Goal: Information Seeking & Learning: Learn about a topic

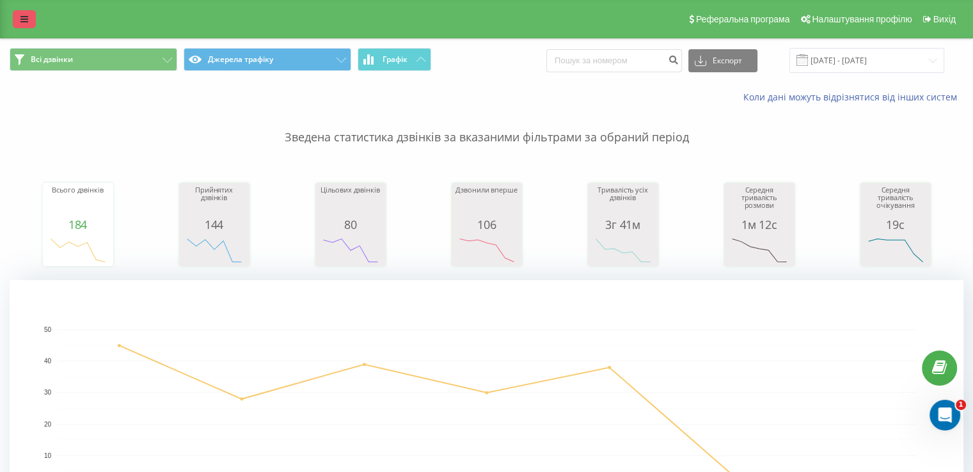
click at [14, 24] on link at bounding box center [24, 19] width 23 height 18
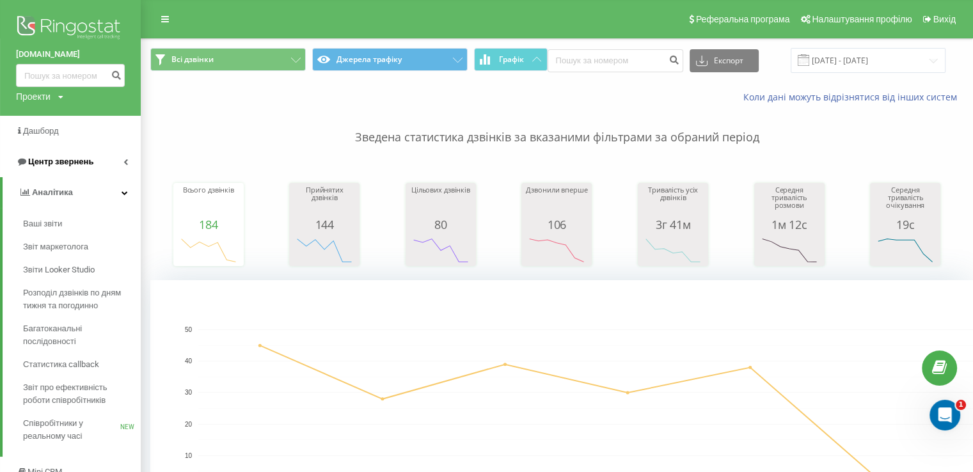
click at [87, 166] on span "Центр звернень" at bounding box center [60, 162] width 65 height 10
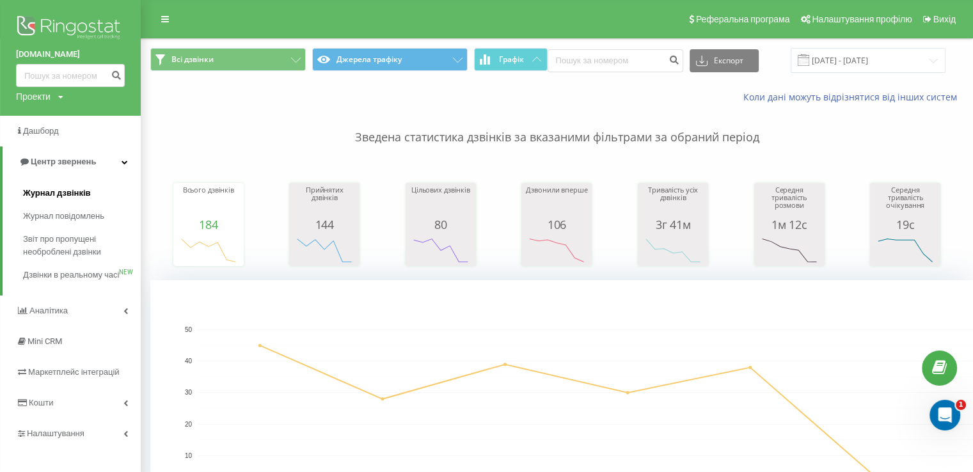
click at [67, 190] on span "Журнал дзвінків" at bounding box center [57, 193] width 68 height 13
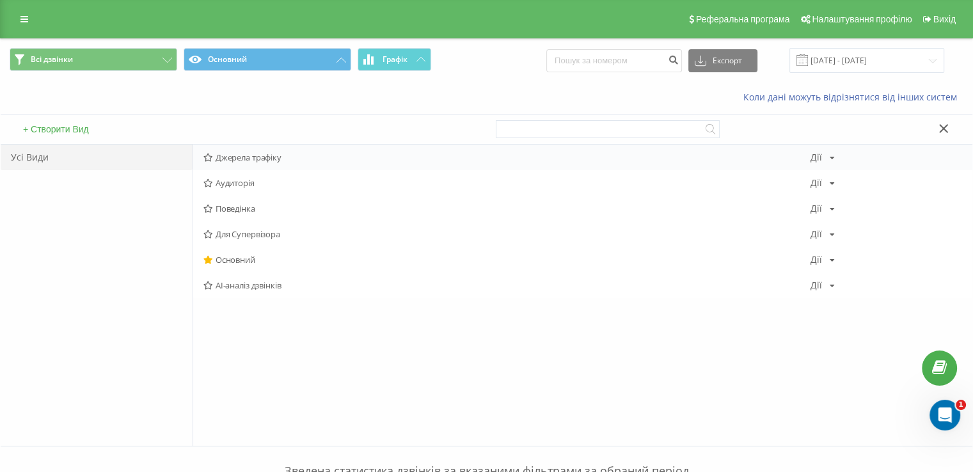
click at [289, 157] on span "Джерела трафіку" at bounding box center [507, 157] width 607 height 9
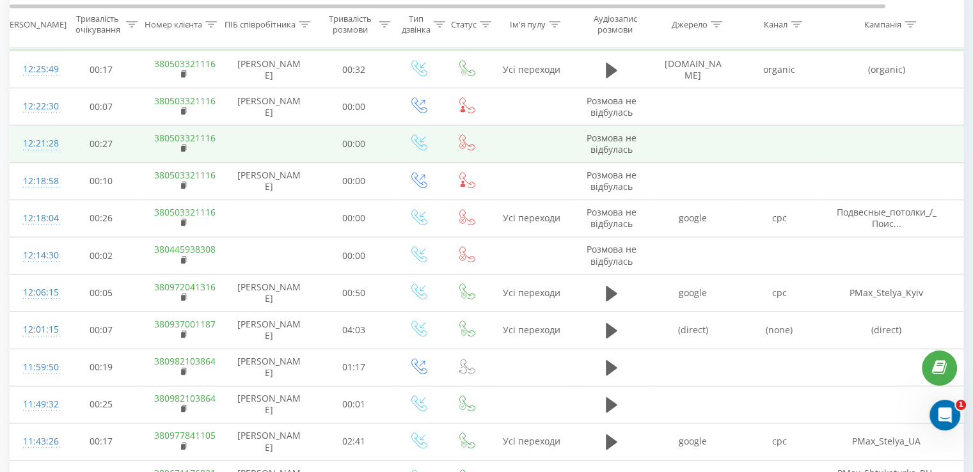
scroll to position [512, 0]
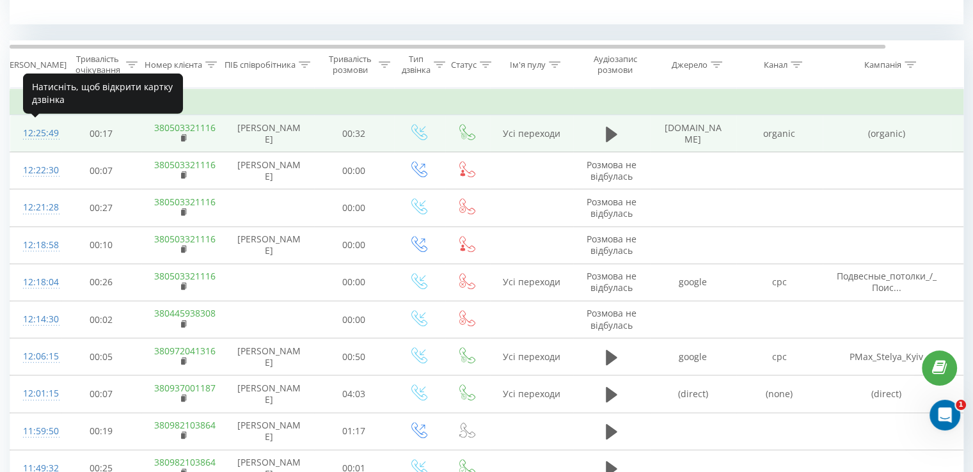
click at [44, 134] on div "12:25:49" at bounding box center [36, 133] width 26 height 25
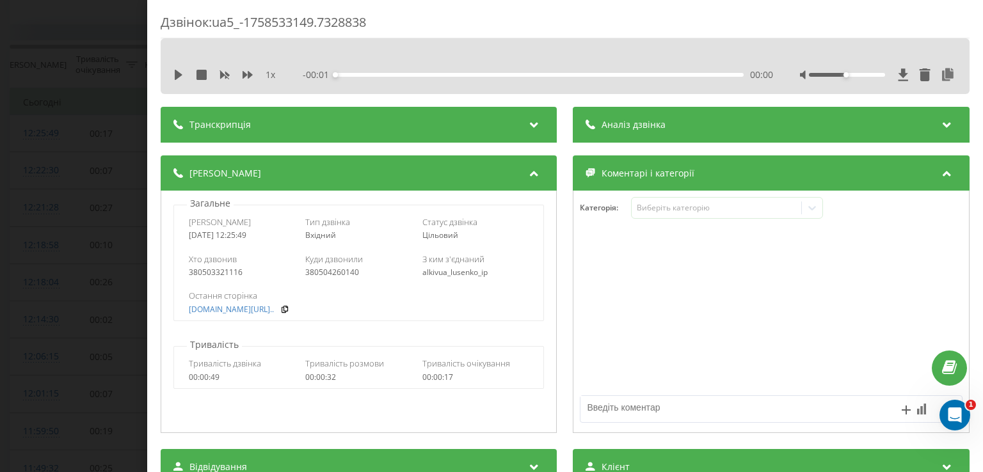
click at [662, 119] on div "Аналіз дзвінка" at bounding box center [771, 125] width 396 height 36
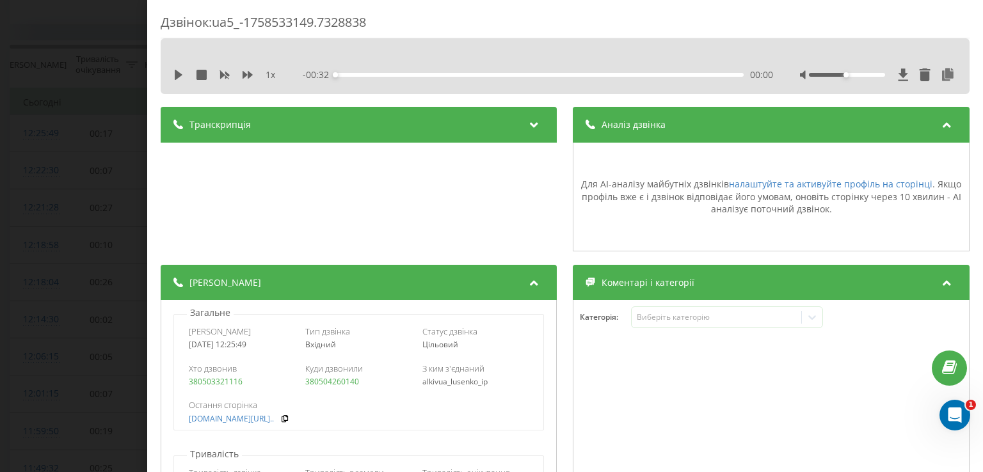
click at [80, 118] on div "Дзвінок : ua5_-1758533149.7328838 1 x - 00:32 00:00 00:00 Транскрипція Для AI-а…" at bounding box center [491, 236] width 983 height 472
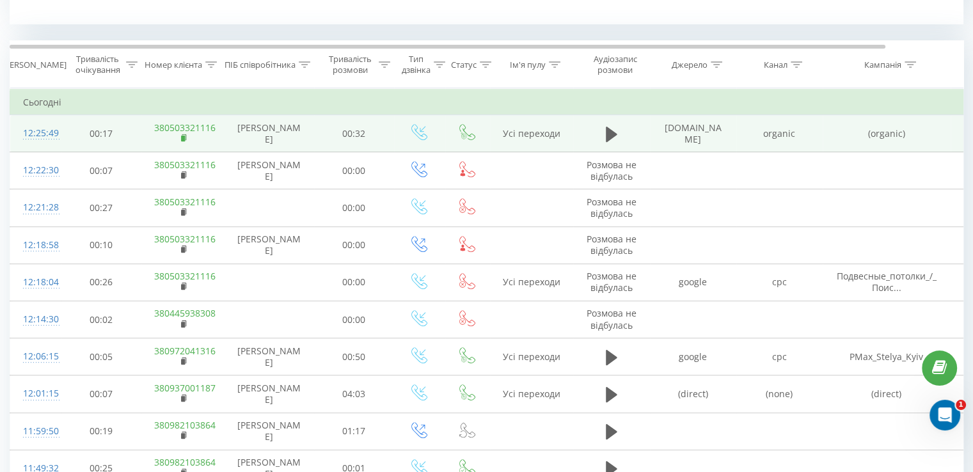
click at [182, 137] on rect at bounding box center [183, 139] width 4 height 6
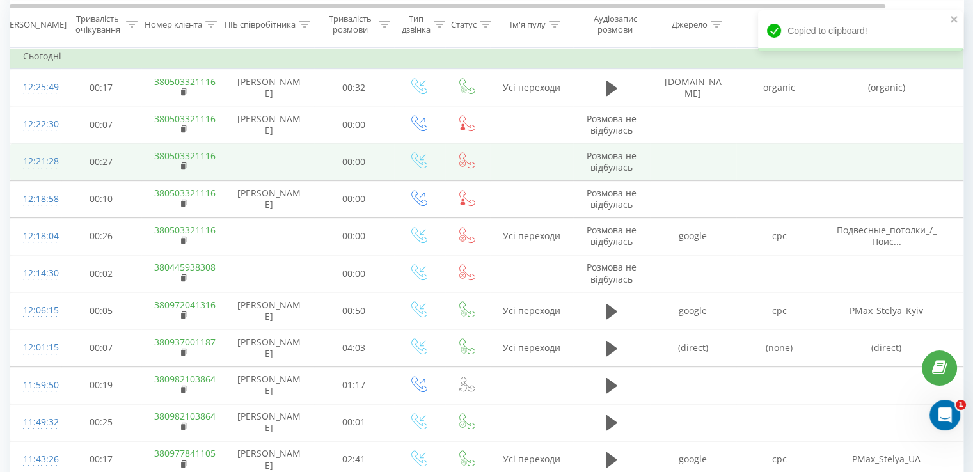
scroll to position [640, 0]
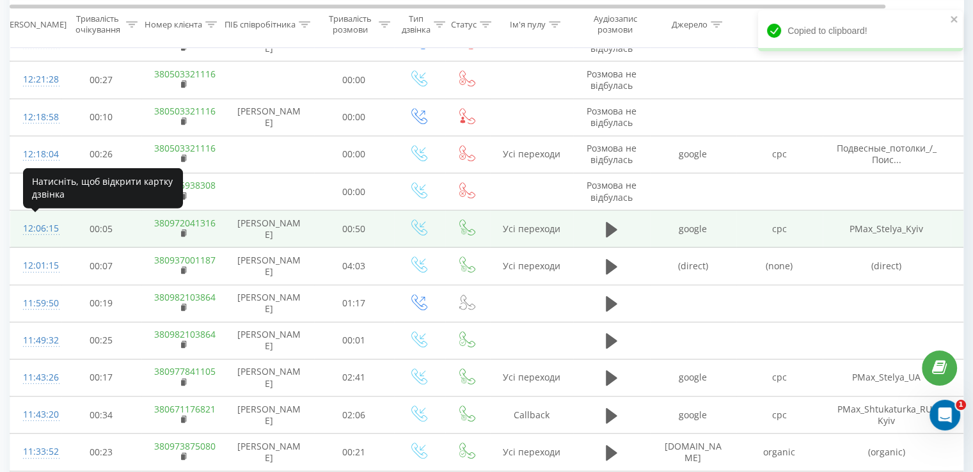
click at [48, 223] on div "12:06:15" at bounding box center [36, 228] width 26 height 25
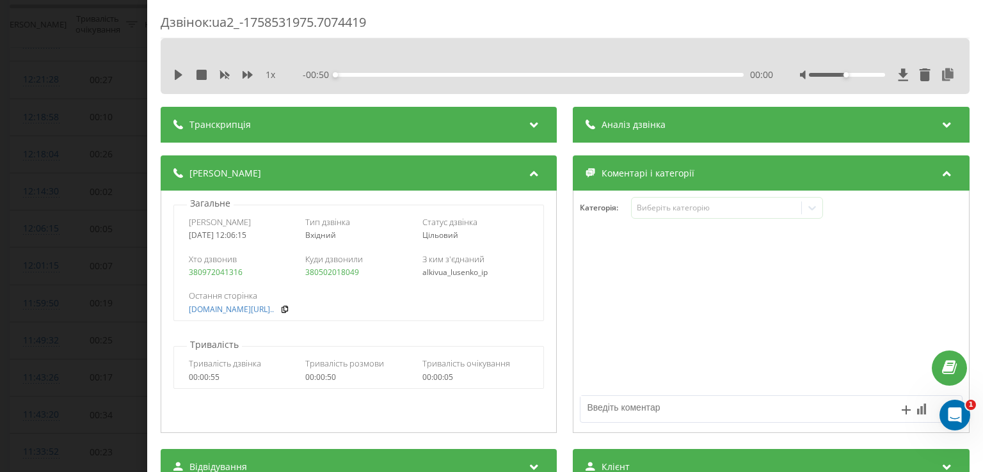
click at [657, 123] on span "Аналіз дзвінка" at bounding box center [634, 124] width 64 height 13
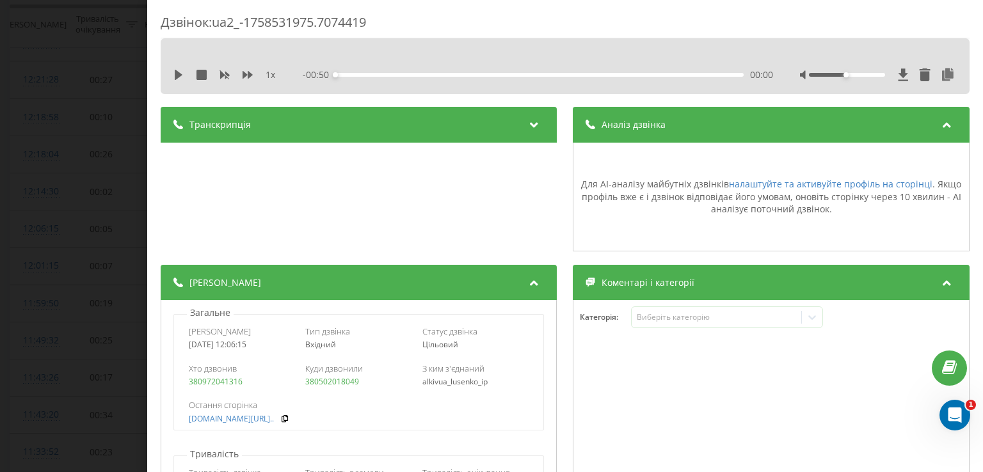
click at [87, 230] on div "Дзвінок : ua2_-1758531975.7074419 1 x - 00:50 00:00 00:00 Транскрипція Для AI-а…" at bounding box center [491, 236] width 983 height 472
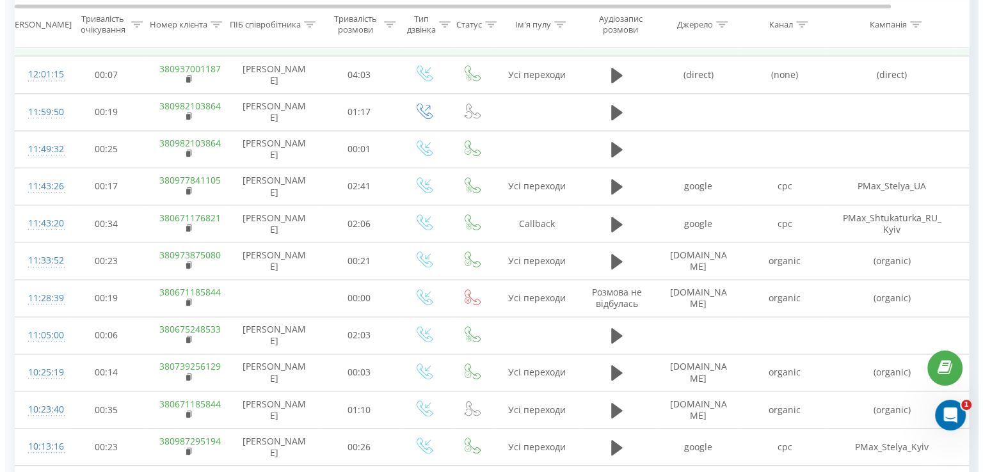
scroll to position [832, 0]
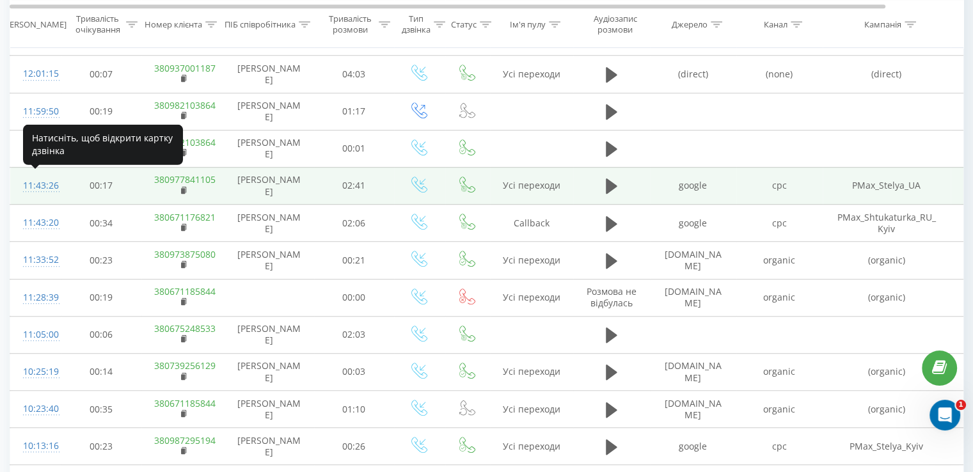
click at [31, 182] on div "11:43:26" at bounding box center [36, 185] width 26 height 25
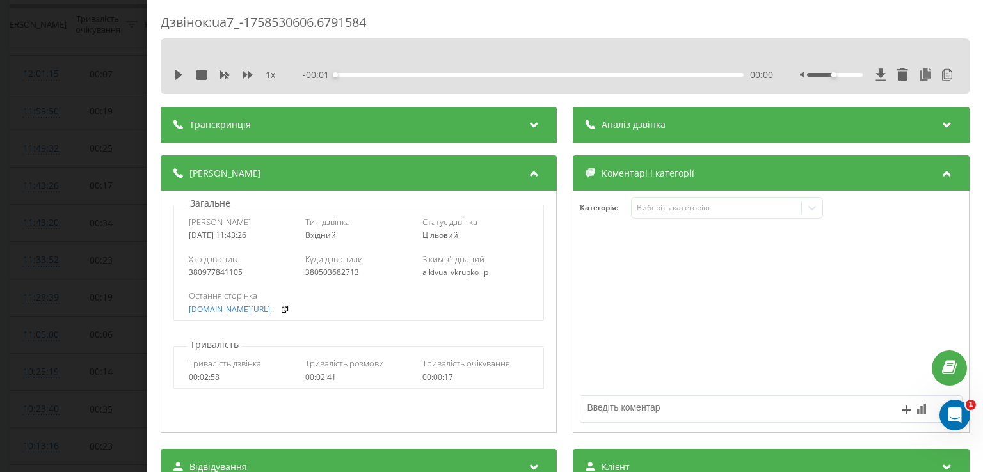
click at [643, 83] on div "1 x - 00:01 00:00 00:00" at bounding box center [565, 74] width 790 height 19
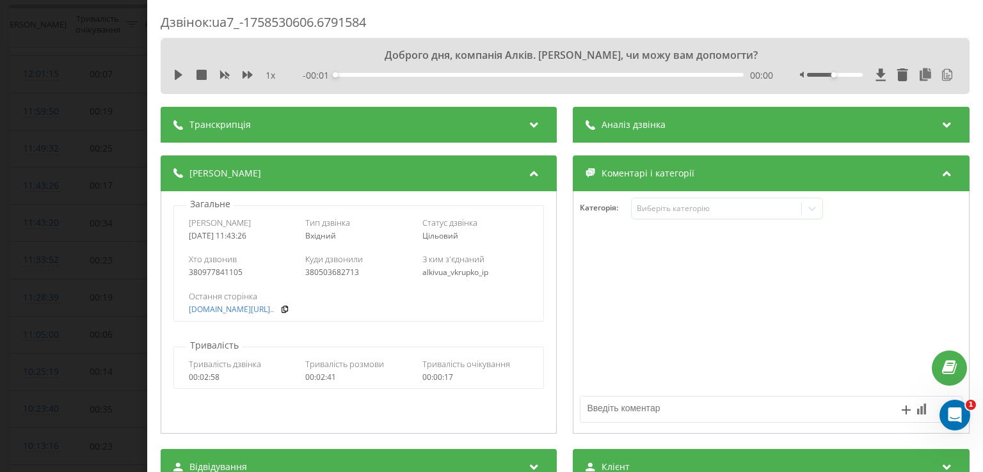
click at [645, 124] on span "Аналіз дзвінка" at bounding box center [634, 124] width 64 height 13
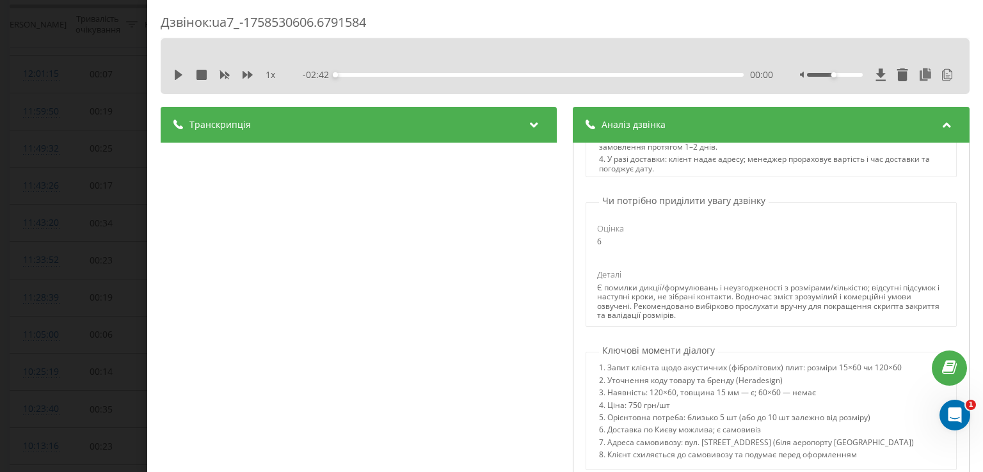
scroll to position [64, 0]
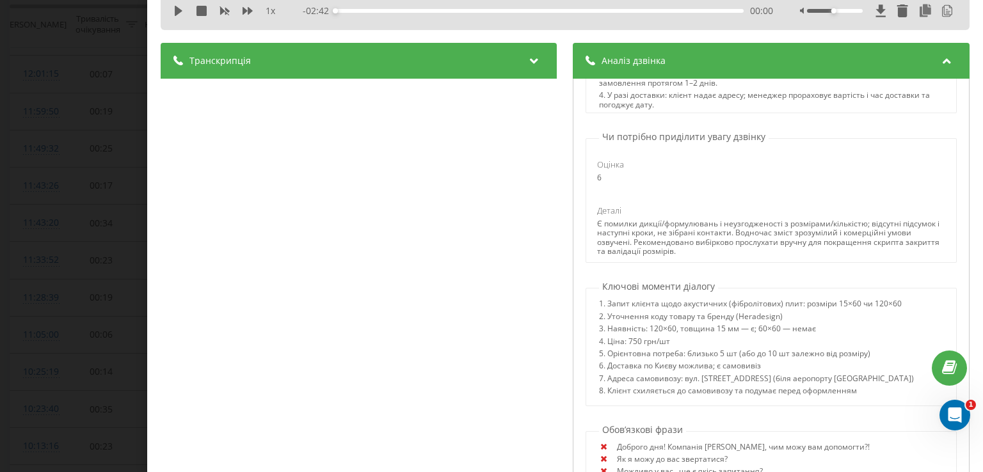
click at [126, 180] on div "Дзвінок : ua7_-1758530606.6791584 1 x - 02:42 00:00 00:00 Транскрипція 00:00 До…" at bounding box center [491, 236] width 983 height 472
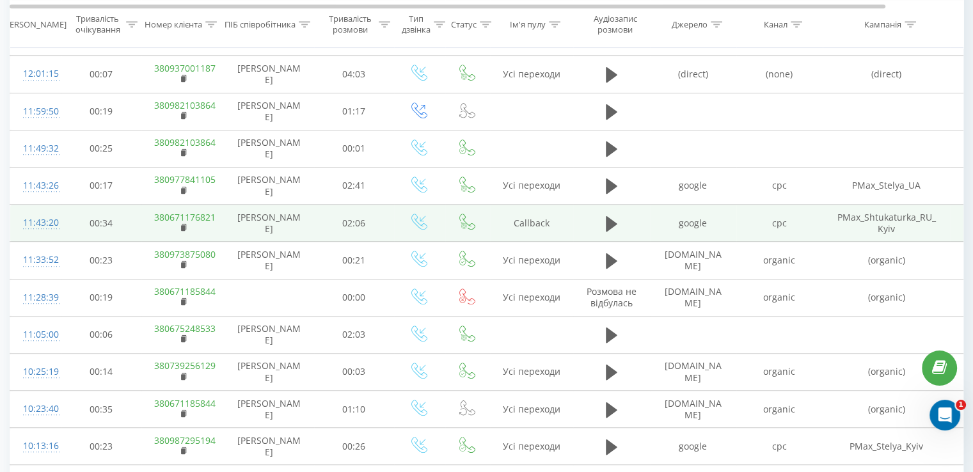
click at [49, 220] on div "11:43:20" at bounding box center [36, 223] width 26 height 25
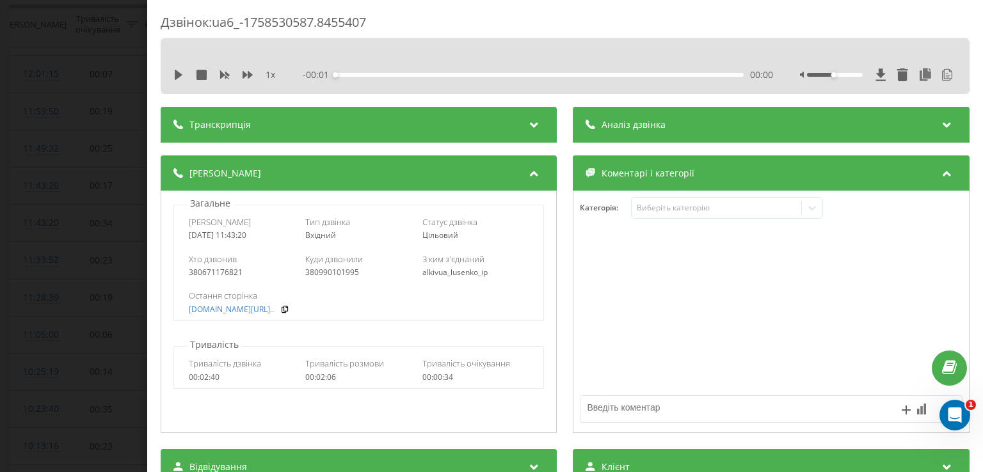
click at [650, 129] on span "Аналіз дзвінка" at bounding box center [634, 124] width 64 height 13
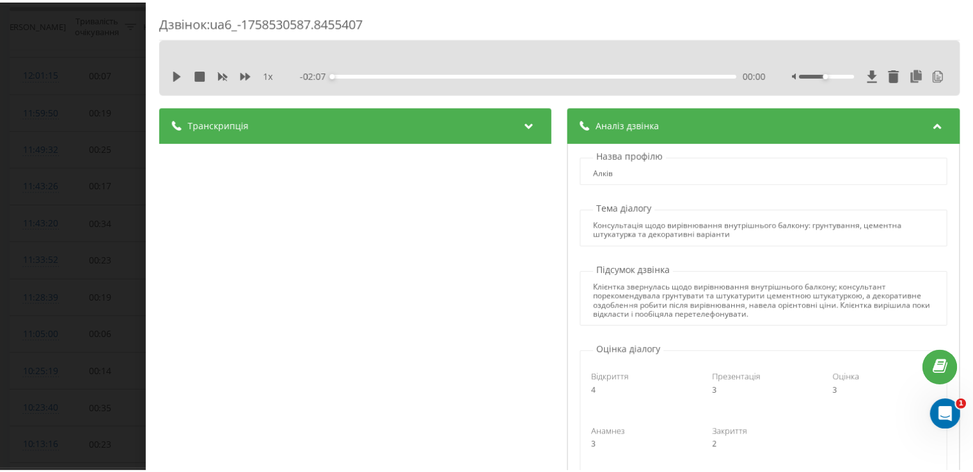
scroll to position [64, 0]
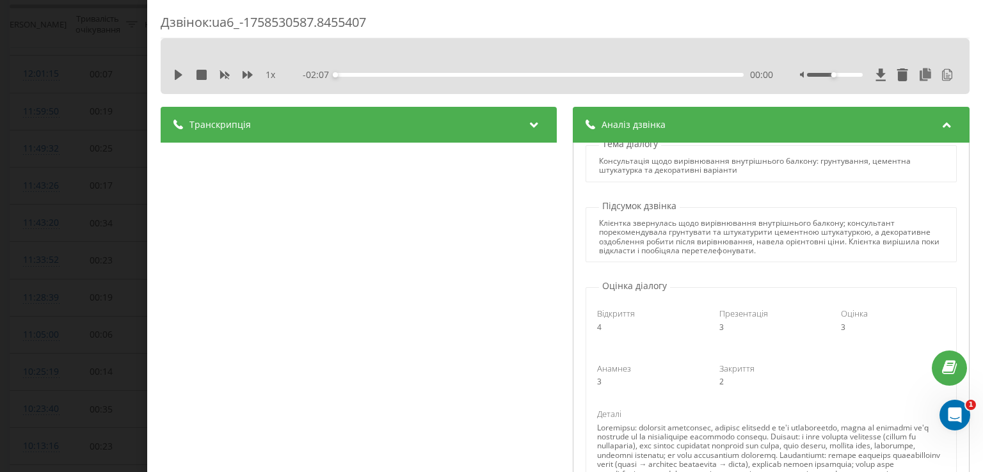
click at [126, 195] on div "Дзвінок : ua6_-1758530587.8455407 1 x - 02:07 00:00 00:00 Транскрипція 00:00 До…" at bounding box center [491, 236] width 983 height 472
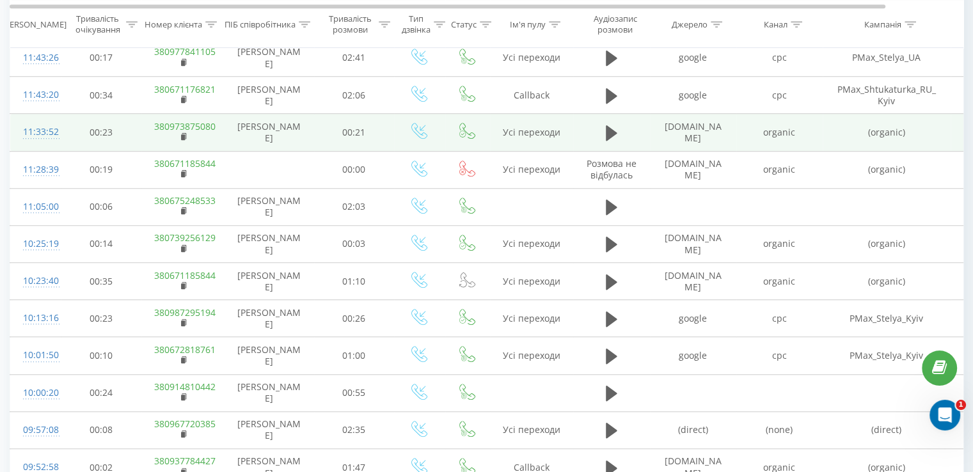
scroll to position [1024, 0]
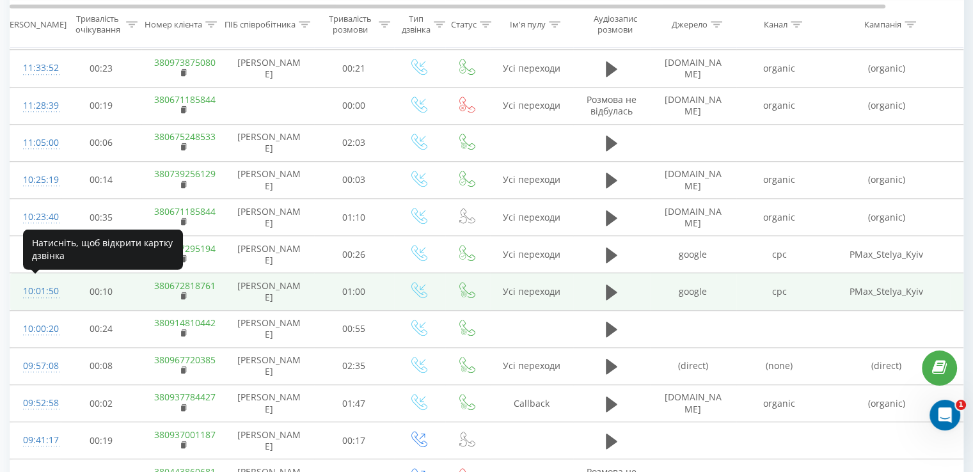
click at [42, 285] on div "10:01:50" at bounding box center [36, 291] width 26 height 25
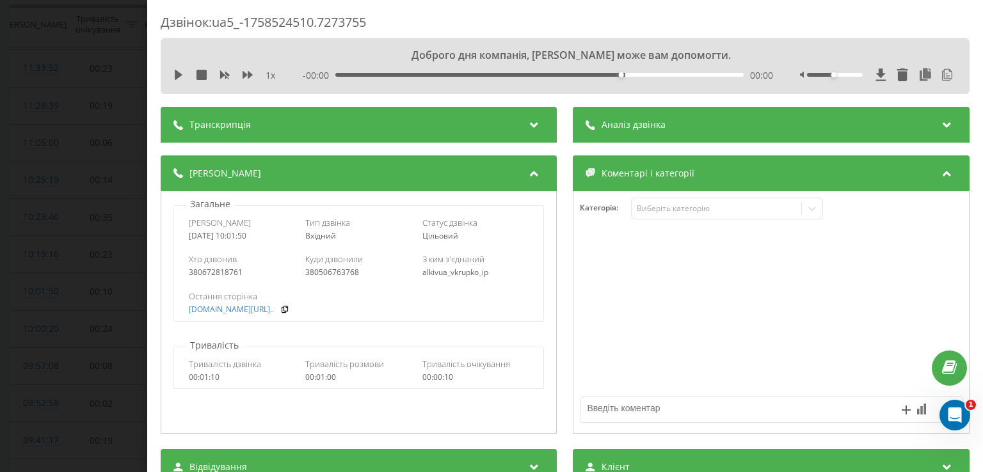
click at [629, 127] on span "Аналіз дзвінка" at bounding box center [634, 124] width 64 height 13
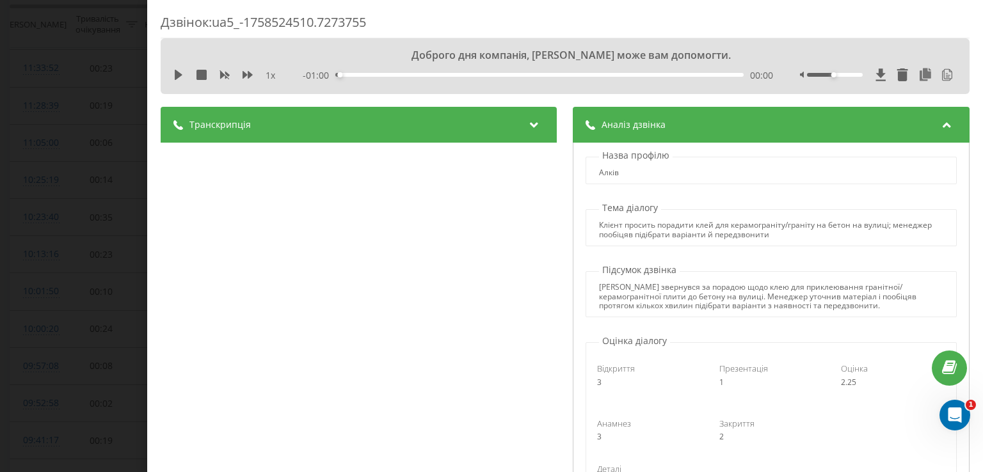
click at [98, 234] on div "Дзвінок : ua5_-1758524510.7273755 Доброго дня компанія, Алків Вітальович може в…" at bounding box center [491, 236] width 983 height 472
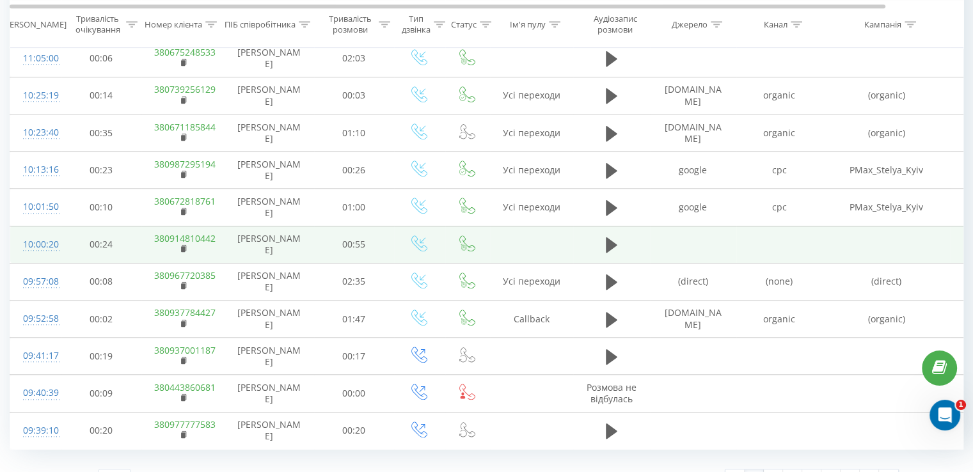
scroll to position [1130, 0]
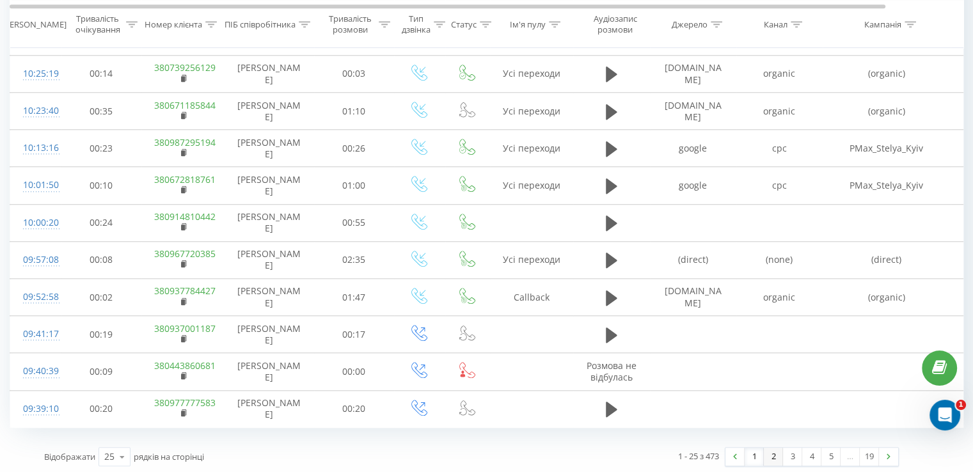
click at [771, 452] on link "2" at bounding box center [773, 457] width 19 height 18
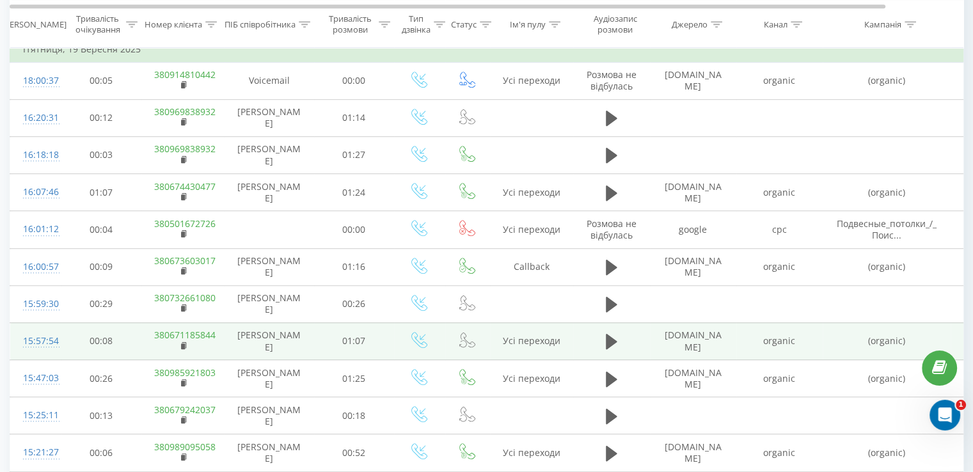
scroll to position [1181, 0]
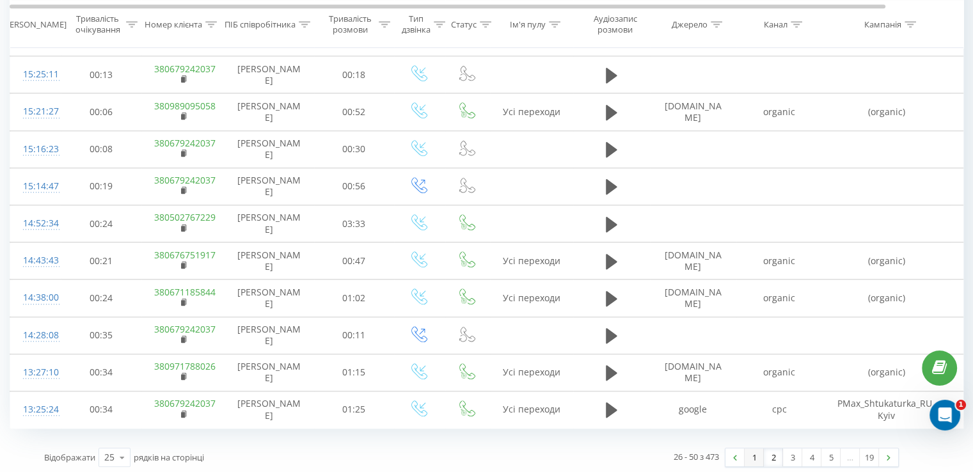
click at [751, 456] on link "1" at bounding box center [754, 458] width 19 height 18
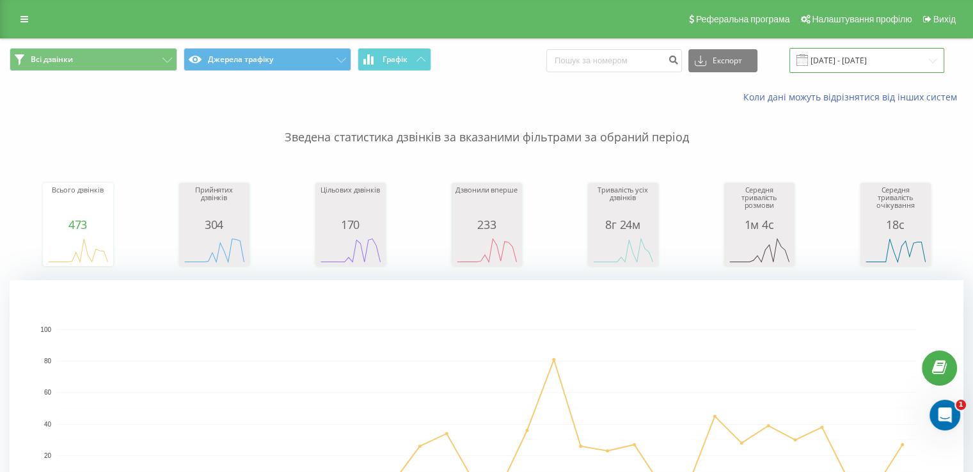
click at [886, 57] on input "22.08.2025 - 22.09.2025" at bounding box center [867, 60] width 155 height 25
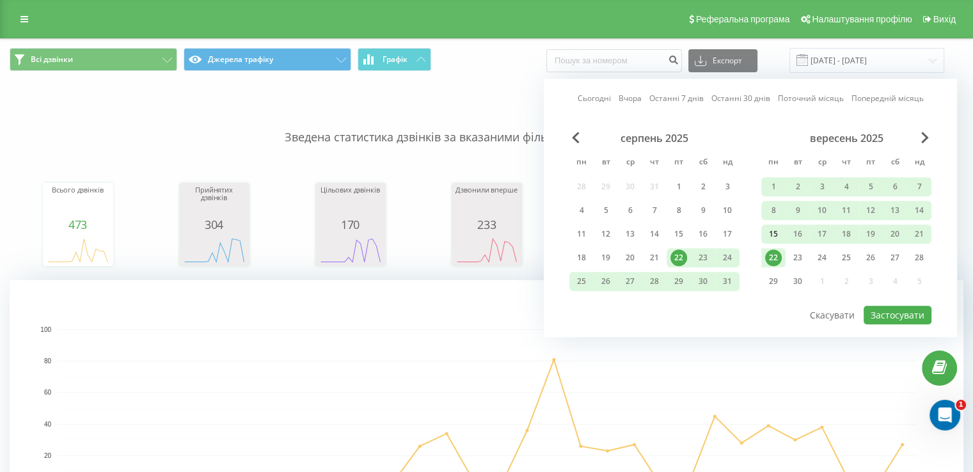
click at [777, 234] on div "15" at bounding box center [773, 234] width 17 height 17
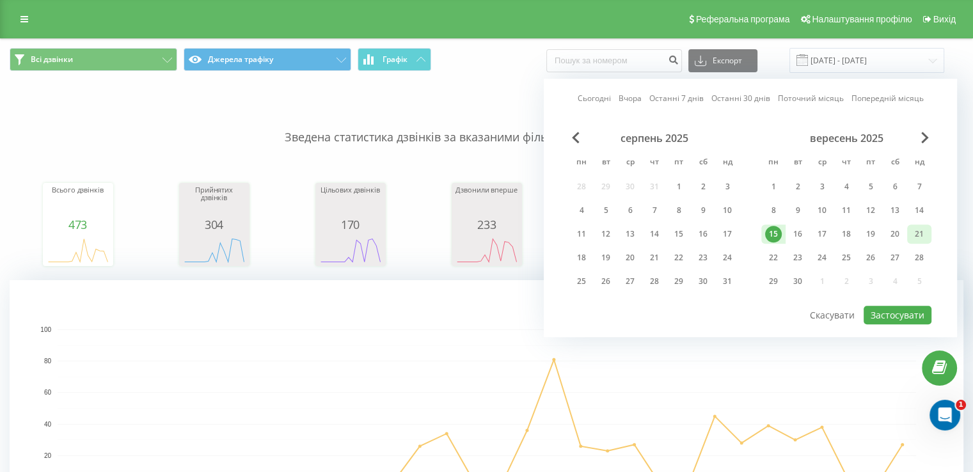
click at [927, 227] on div "21" at bounding box center [919, 234] width 17 height 17
click at [898, 311] on button "Застосувати" at bounding box center [898, 315] width 68 height 19
type input "[DATE] - [DATE]"
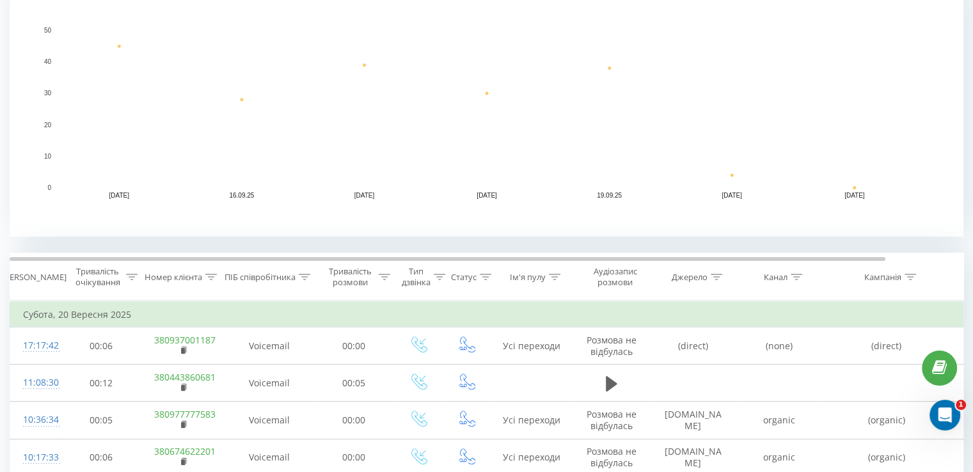
scroll to position [320, 0]
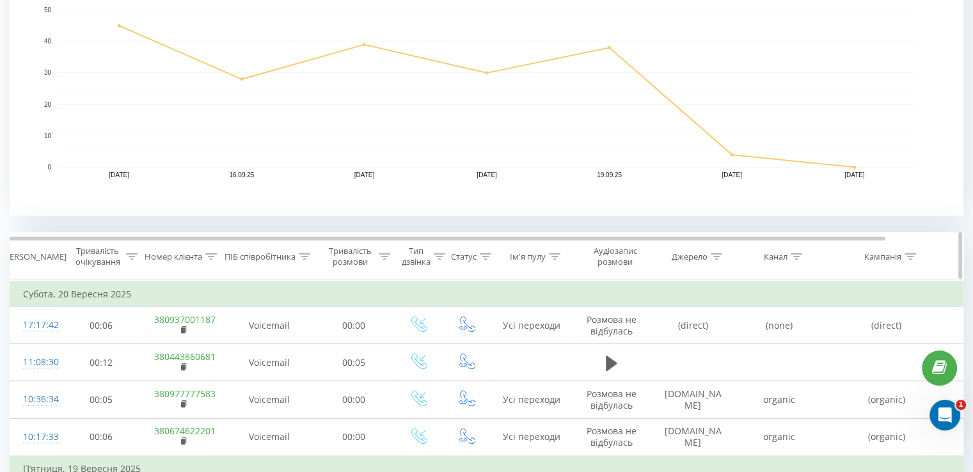
click at [801, 253] on icon at bounding box center [797, 256] width 12 height 6
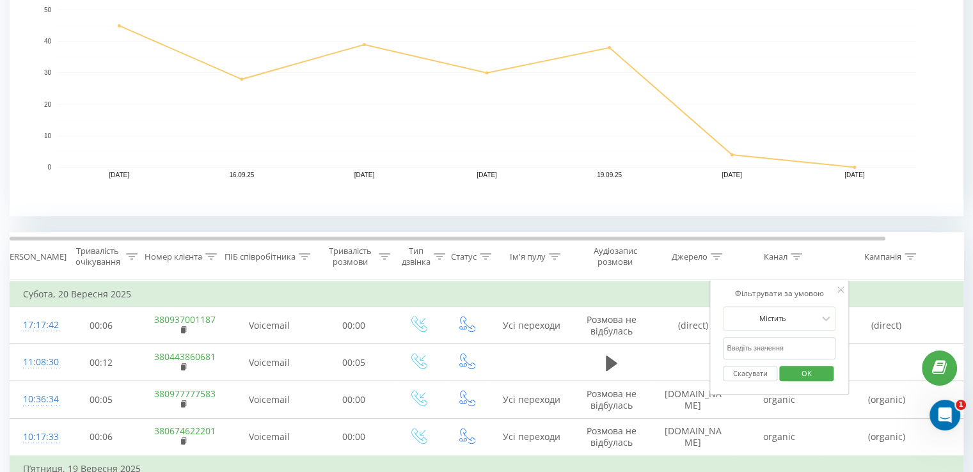
click at [758, 346] on input "text" at bounding box center [779, 348] width 113 height 22
type input "cpc"
click at [797, 374] on span "OK" at bounding box center [807, 374] width 36 height 20
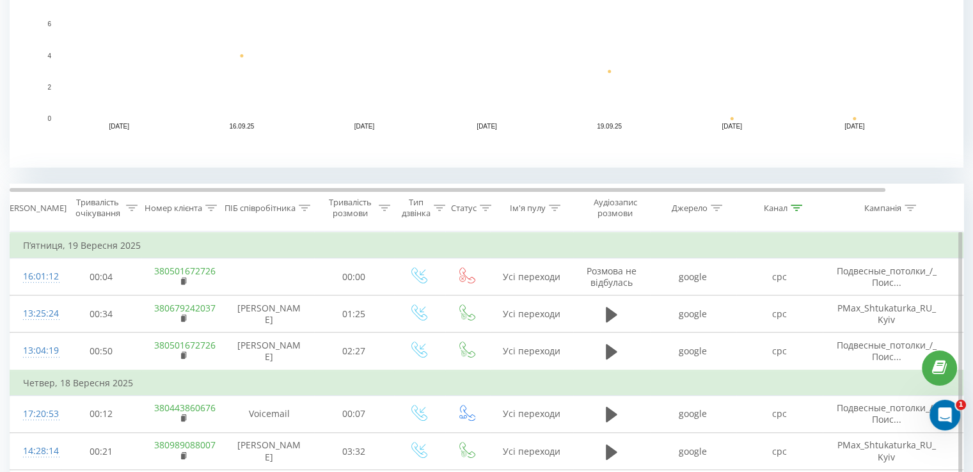
scroll to position [400, 0]
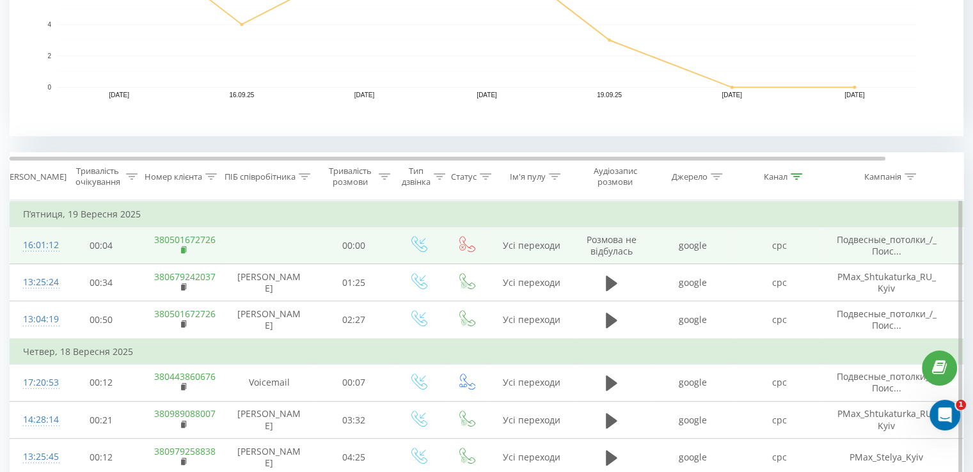
click at [184, 252] on rect at bounding box center [183, 251] width 4 height 6
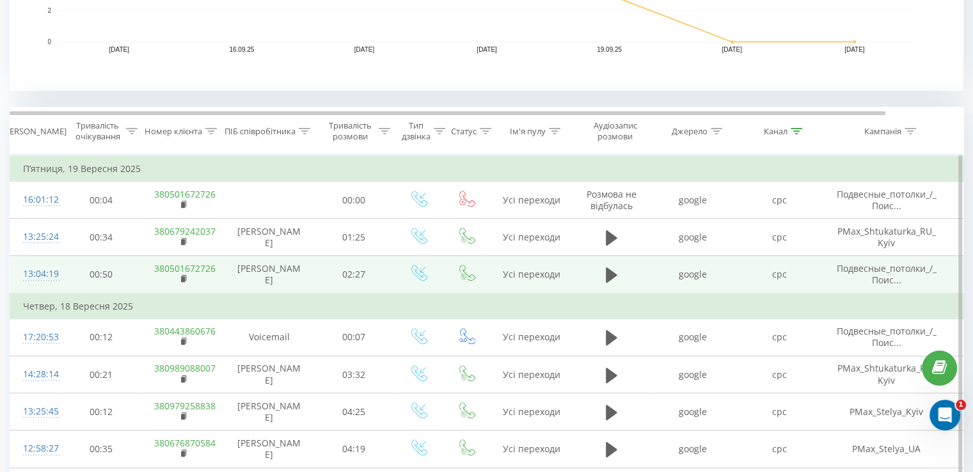
scroll to position [464, 0]
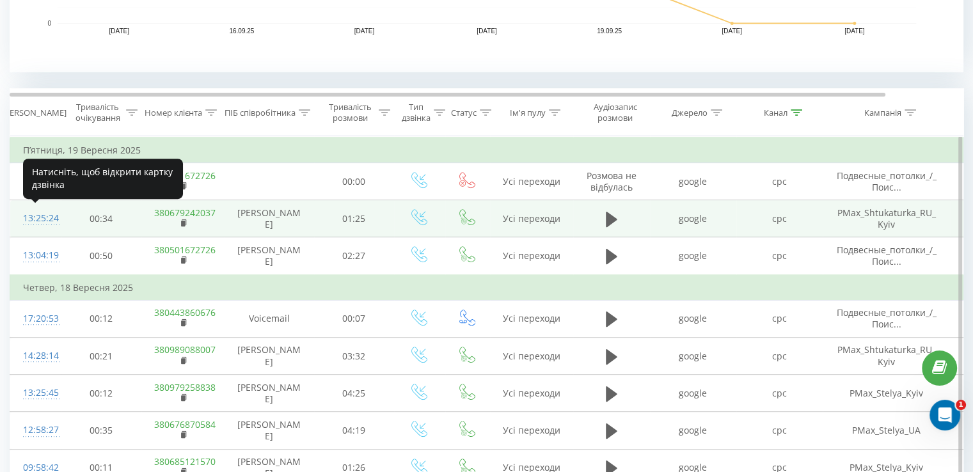
click at [44, 218] on div "13:25:24" at bounding box center [36, 218] width 26 height 25
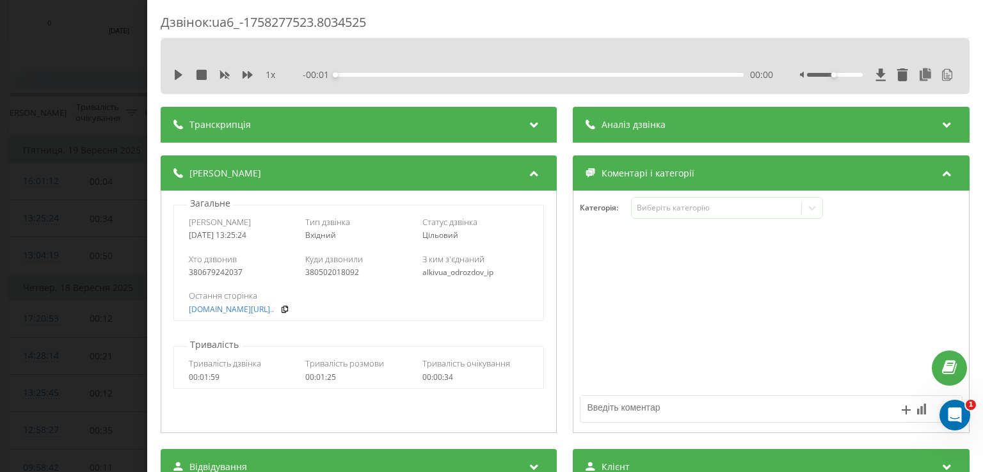
click at [661, 129] on div "Аналіз дзвінка" at bounding box center [771, 125] width 396 height 36
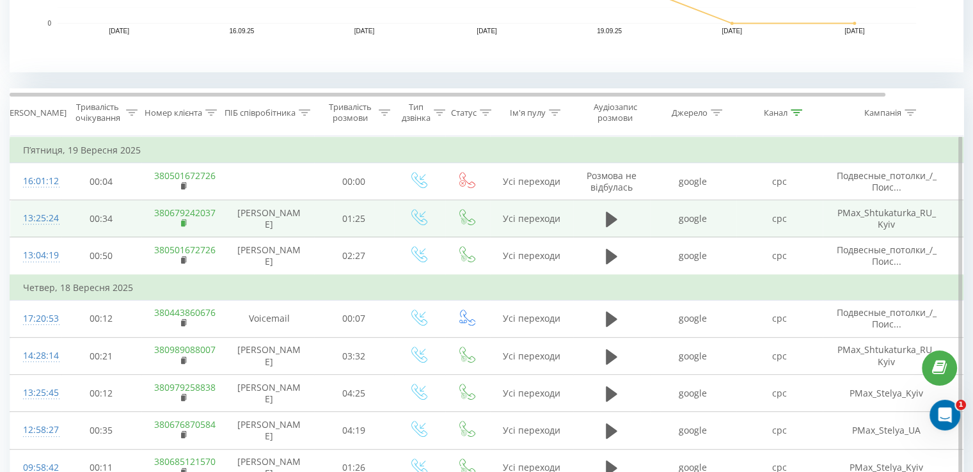
click at [182, 221] on rect at bounding box center [183, 224] width 4 height 6
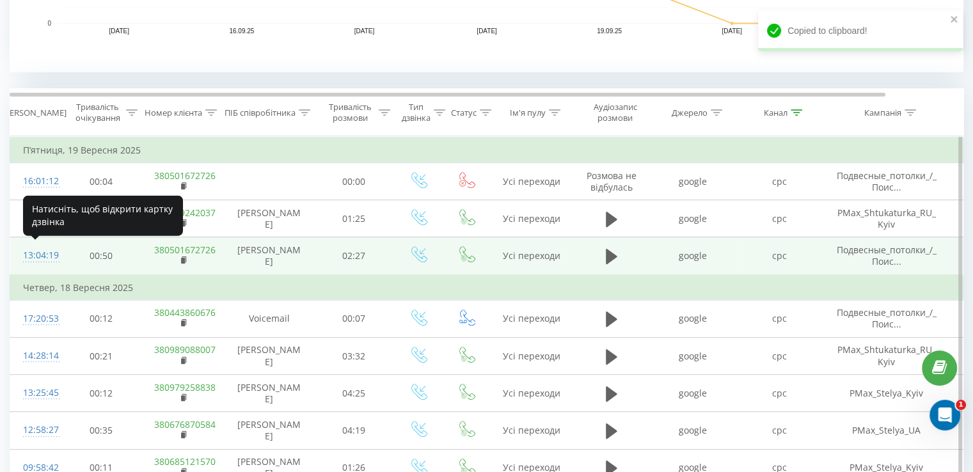
click at [41, 260] on div "13:04:19" at bounding box center [36, 255] width 26 height 25
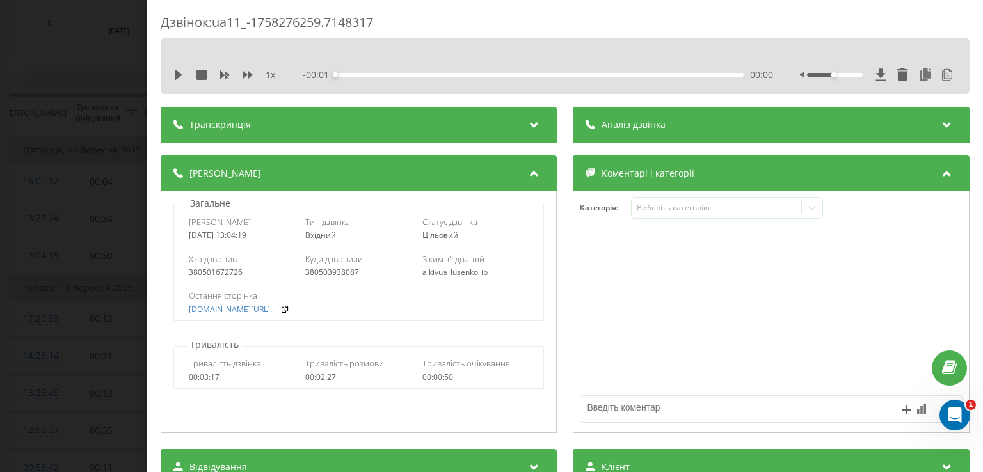
click at [648, 118] on span "Аналіз дзвінка" at bounding box center [634, 124] width 64 height 13
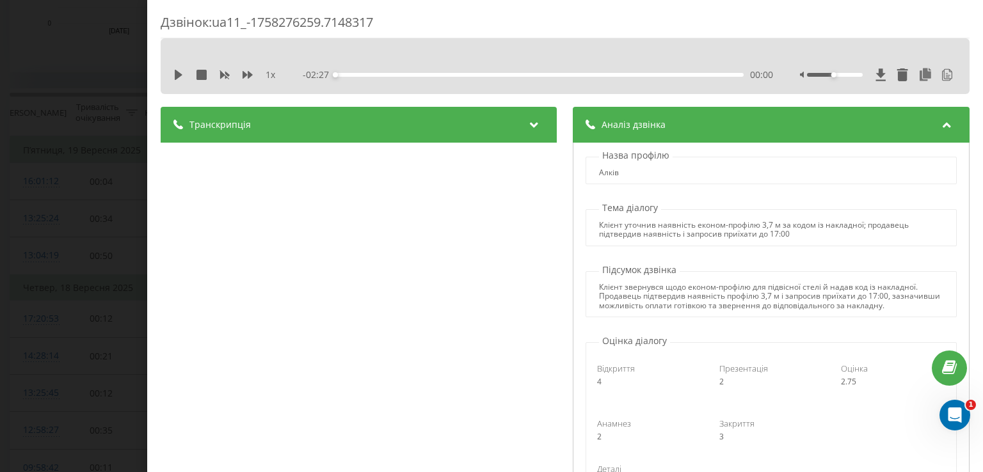
click at [68, 159] on div "Дзвінок : ua11_-1758276259.7148317 1 x - 02:27 00:00 00:00 Транскрипція 00:00 Д…" at bounding box center [491, 236] width 983 height 472
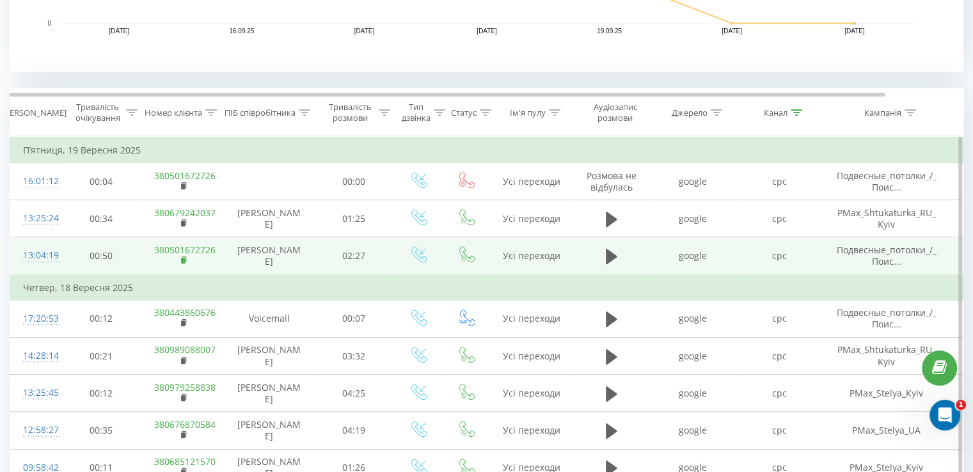
click at [182, 259] on rect at bounding box center [183, 261] width 4 height 6
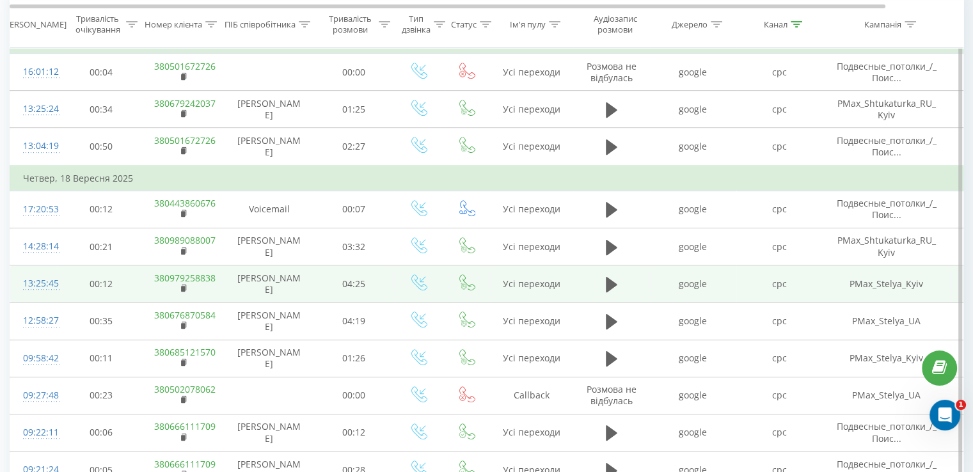
scroll to position [592, 0]
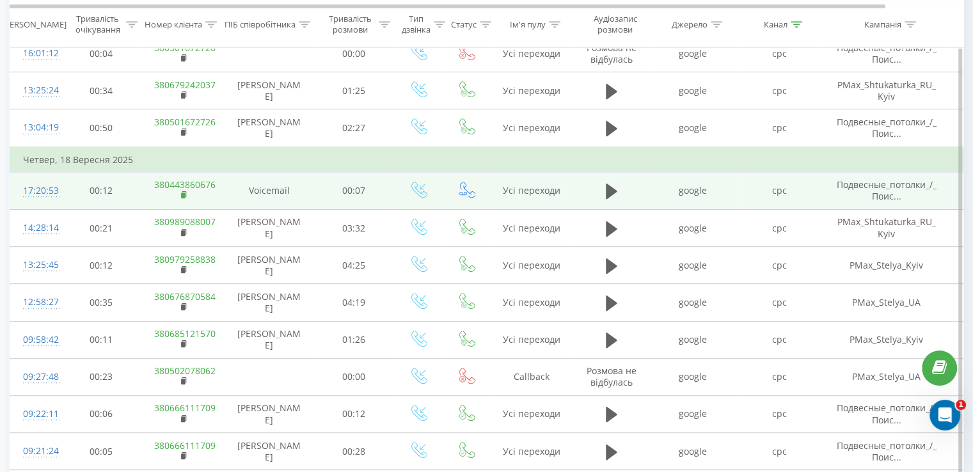
click at [184, 196] on rect at bounding box center [183, 196] width 4 height 6
click at [182, 194] on rect at bounding box center [183, 196] width 4 height 6
click at [182, 190] on span at bounding box center [184, 196] width 7 height 12
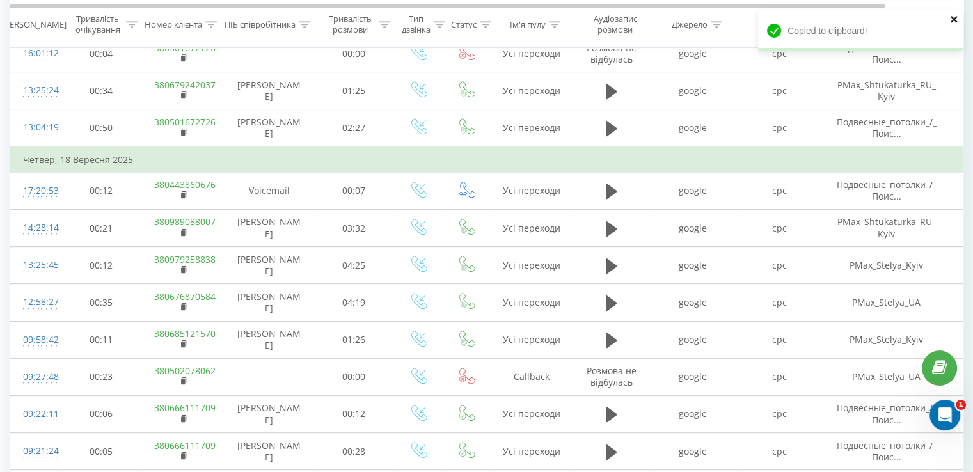
click at [955, 19] on icon "close" at bounding box center [954, 19] width 6 height 6
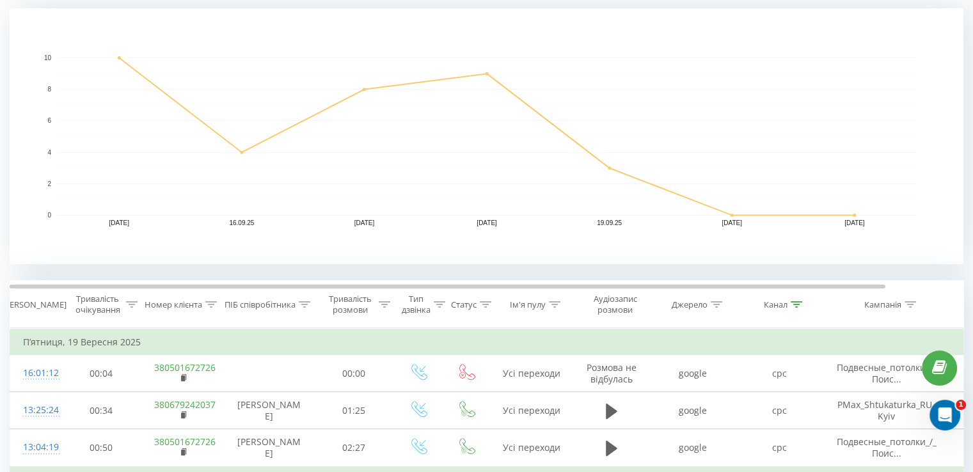
scroll to position [0, 0]
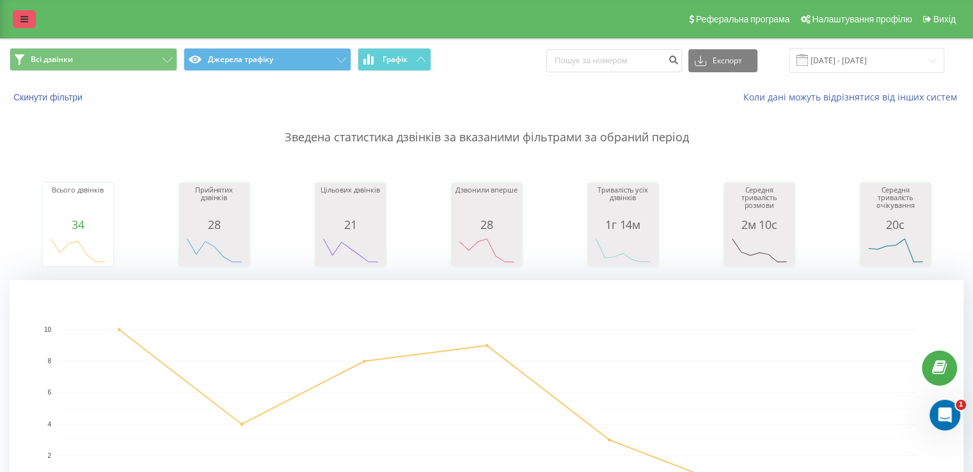
click at [21, 21] on icon at bounding box center [24, 19] width 8 height 9
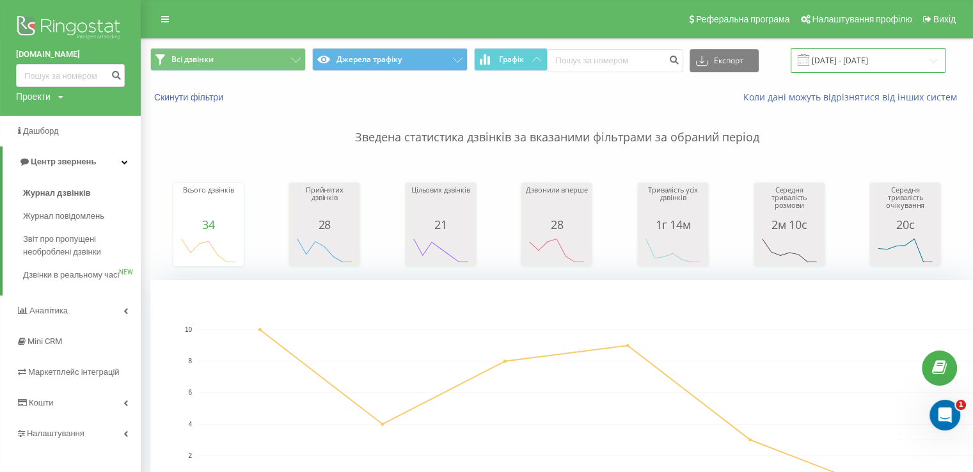
click at [860, 70] on input "[DATE] - [DATE]" at bounding box center [868, 60] width 155 height 25
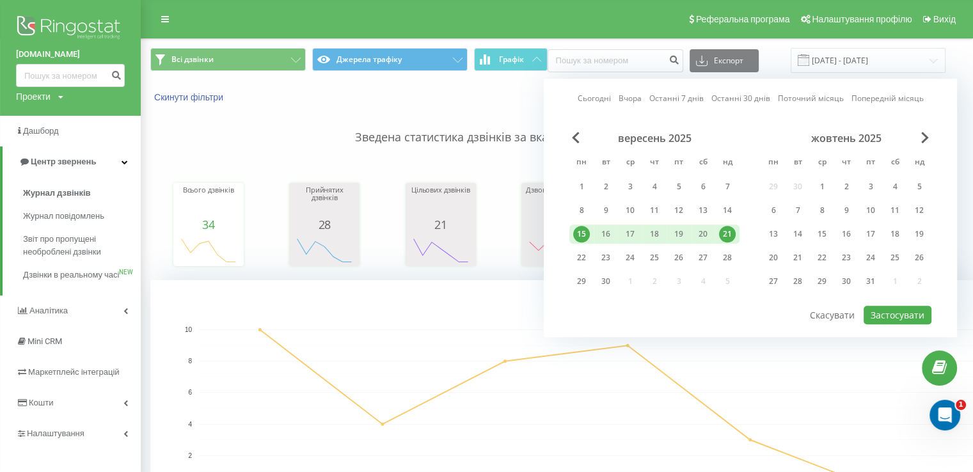
click at [583, 239] on div "15" at bounding box center [581, 234] width 17 height 17
click at [724, 231] on div "21" at bounding box center [727, 234] width 17 height 17
click at [884, 317] on button "Застосувати" at bounding box center [898, 315] width 68 height 19
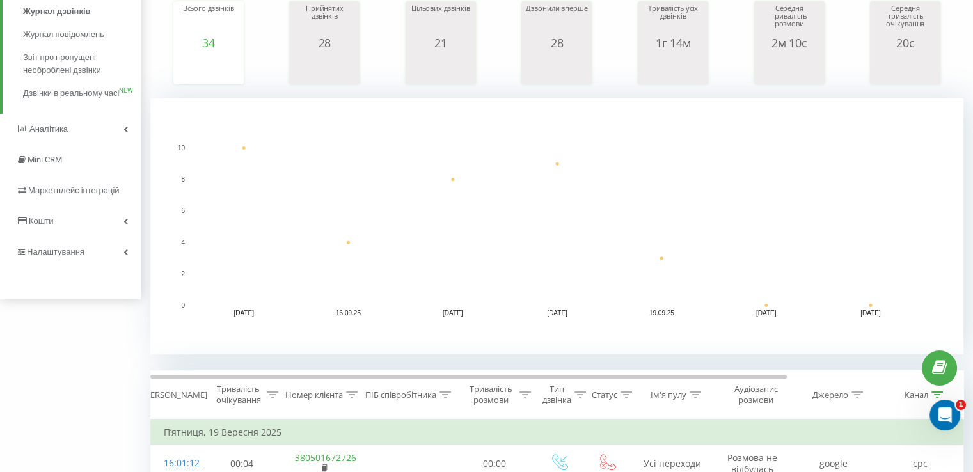
scroll to position [256, 0]
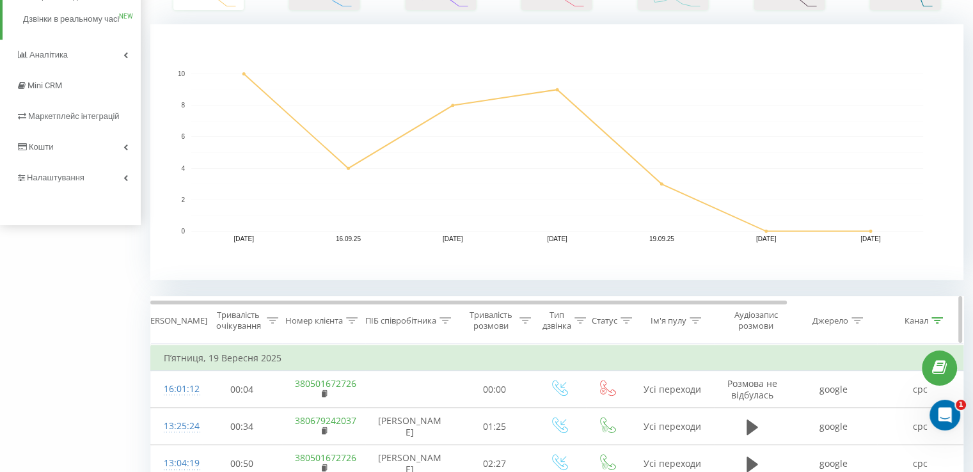
click at [938, 319] on icon at bounding box center [938, 320] width 12 height 6
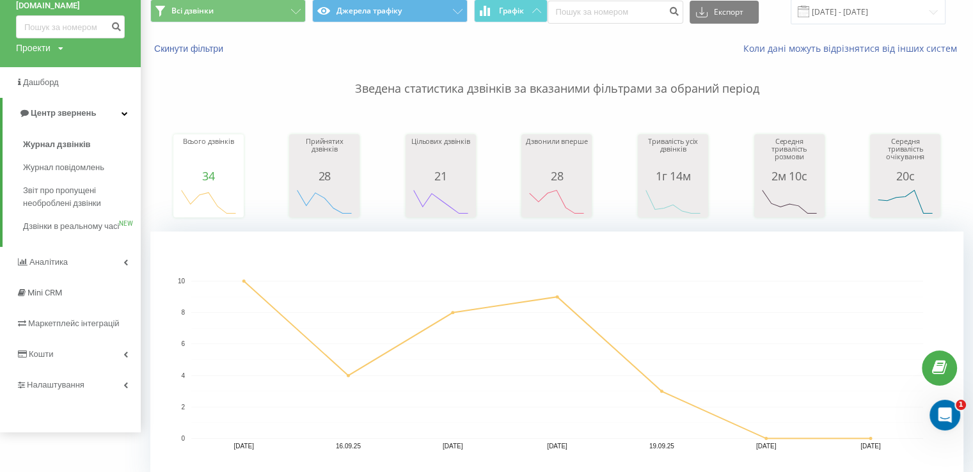
scroll to position [0, 0]
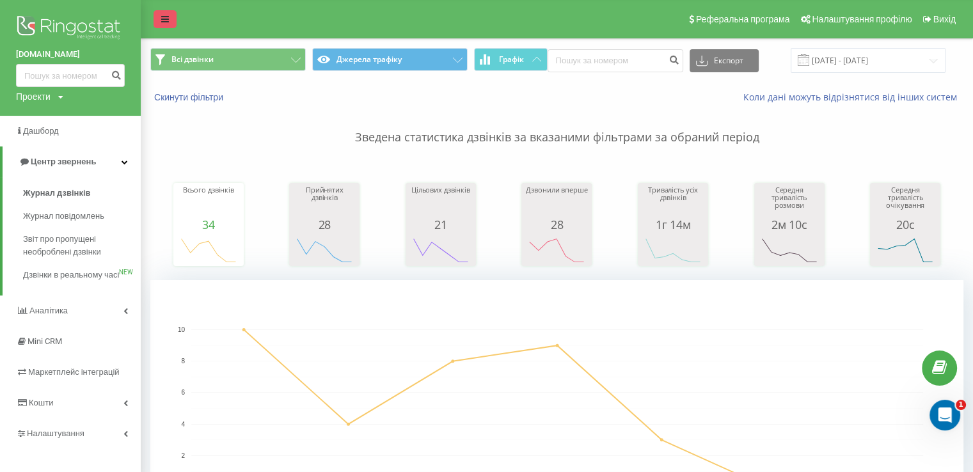
click at [159, 19] on link at bounding box center [165, 19] width 23 height 18
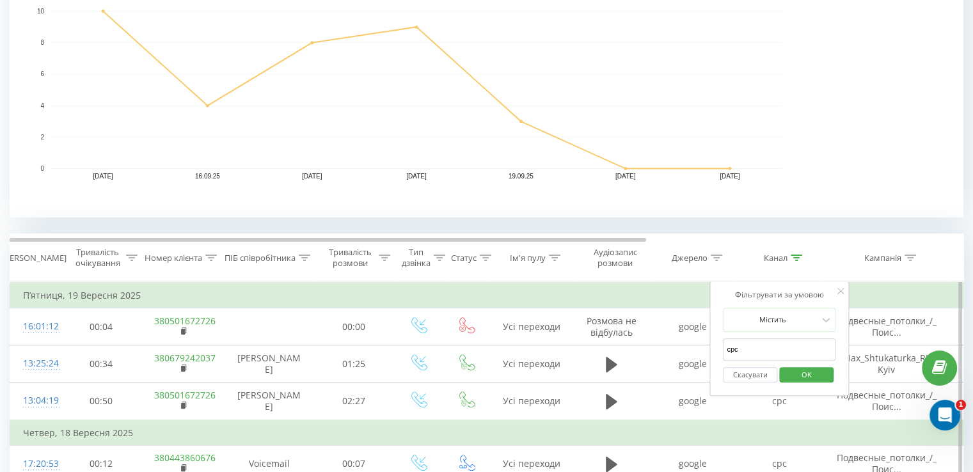
scroll to position [384, 0]
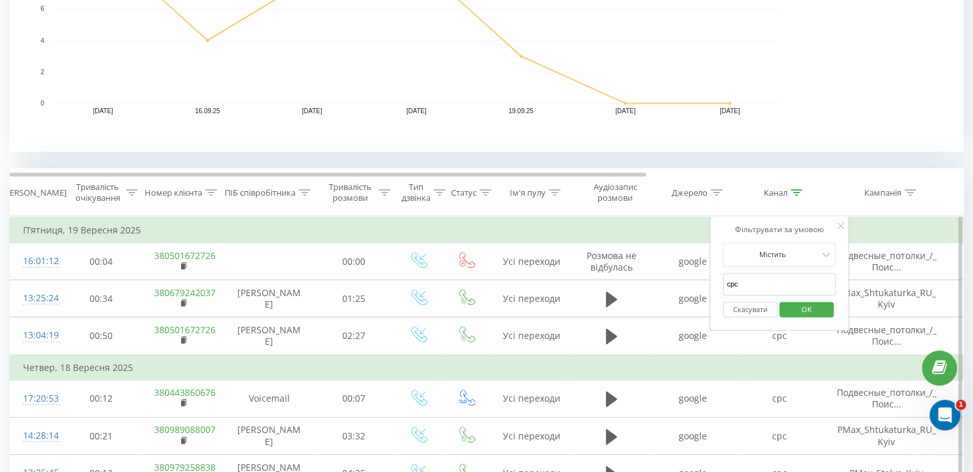
click at [778, 285] on input "cpc" at bounding box center [779, 284] width 113 height 22
click button "OK" at bounding box center [807, 310] width 54 height 16
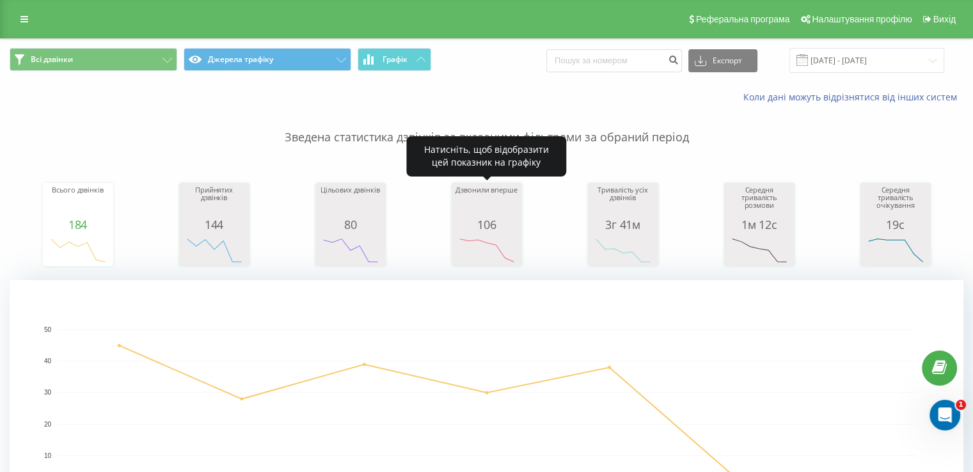
click at [472, 227] on div "106" at bounding box center [487, 224] width 64 height 13
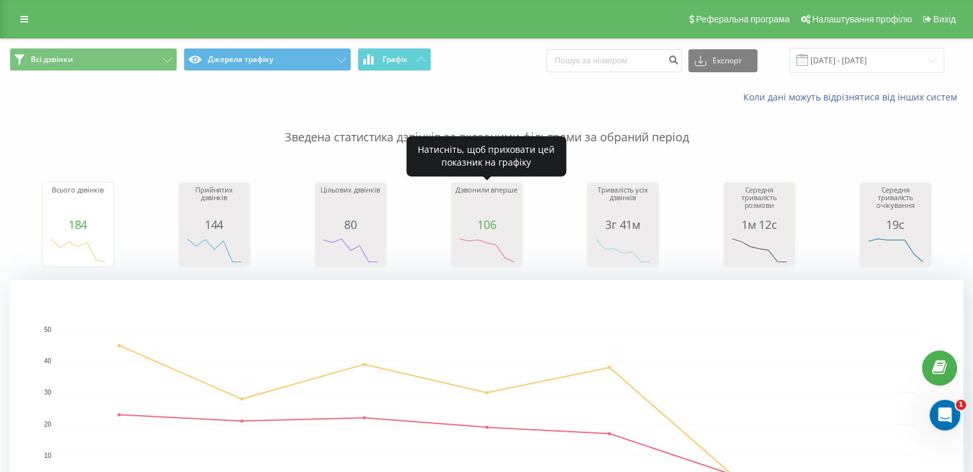
click at [476, 226] on div "106" at bounding box center [487, 224] width 64 height 13
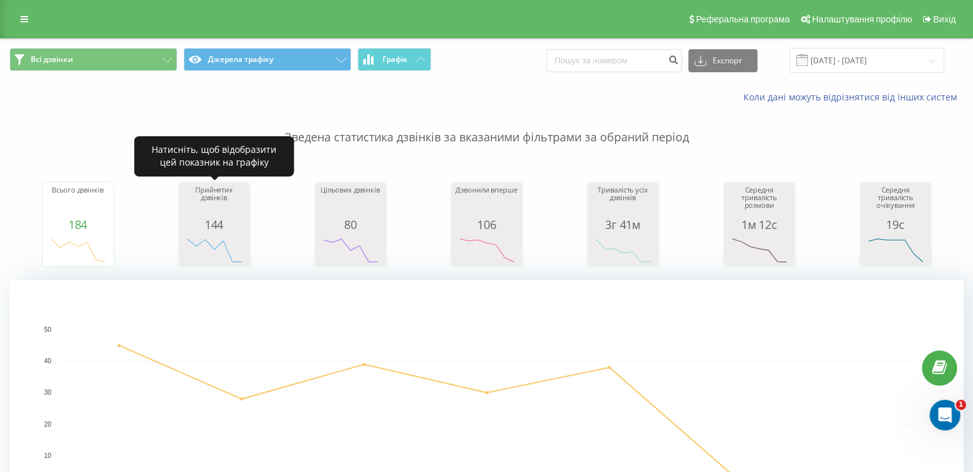
click at [230, 222] on div "144" at bounding box center [214, 224] width 64 height 13
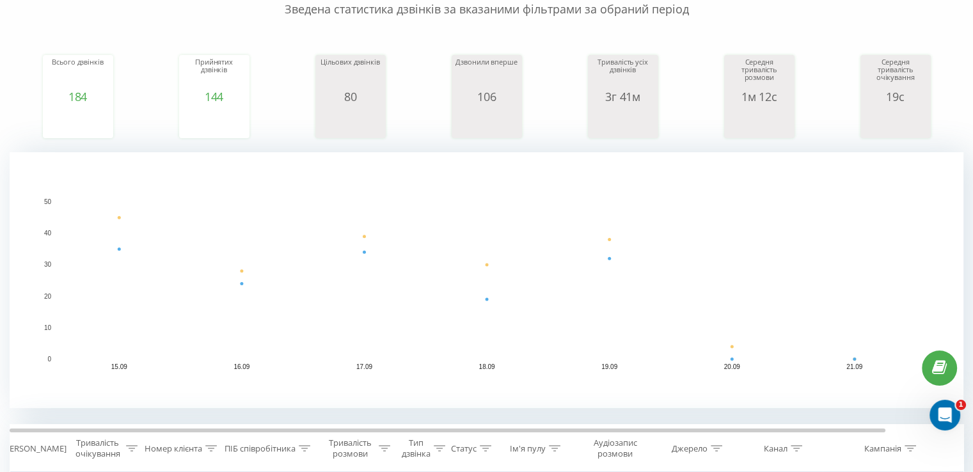
scroll to position [64, 0]
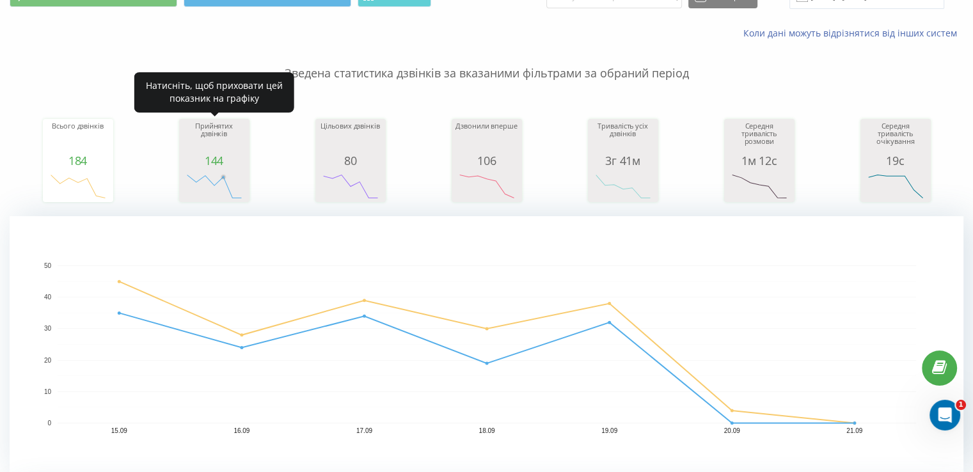
click at [223, 181] on rect "A chart." at bounding box center [214, 187] width 64 height 24
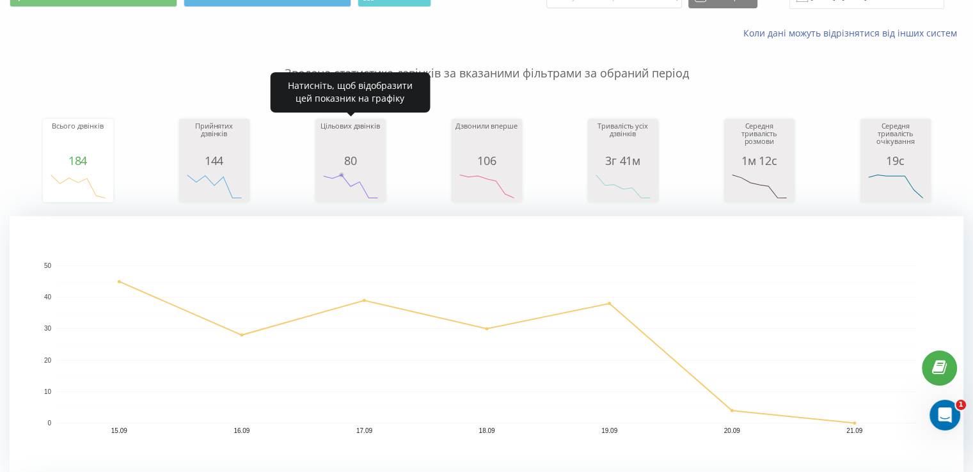
click at [337, 178] on rect "A chart." at bounding box center [351, 187] width 64 height 24
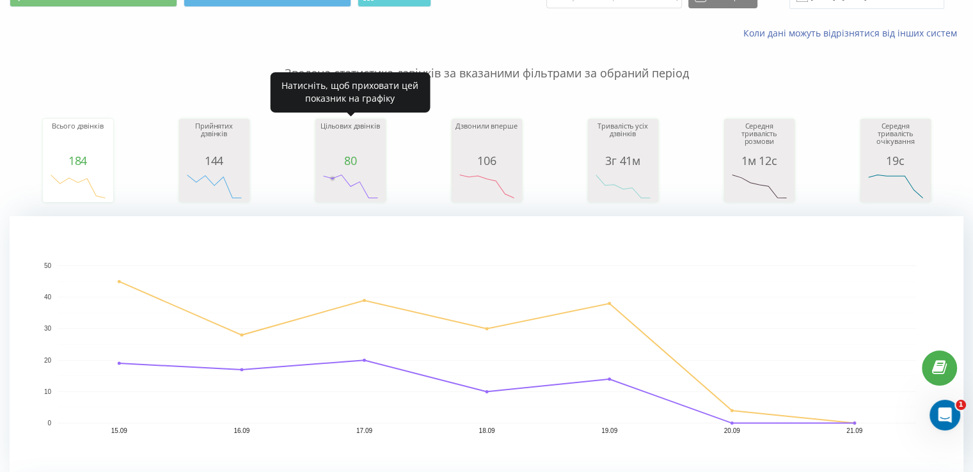
click at [335, 181] on rect "A chart." at bounding box center [351, 187] width 64 height 24
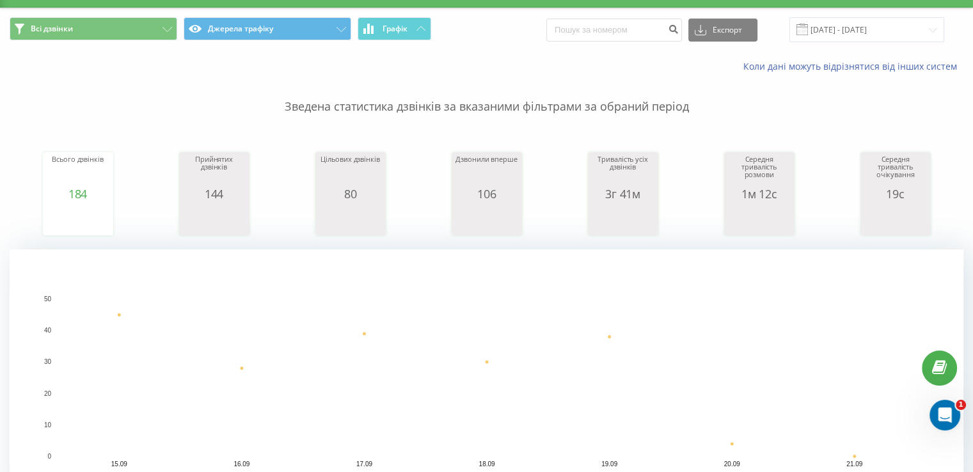
scroll to position [0, 0]
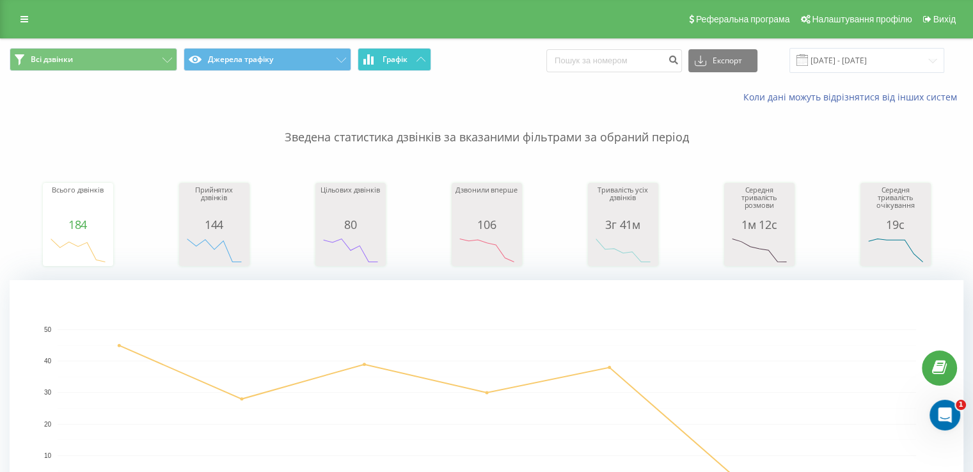
click at [391, 65] on button "Графік" at bounding box center [395, 59] width 74 height 23
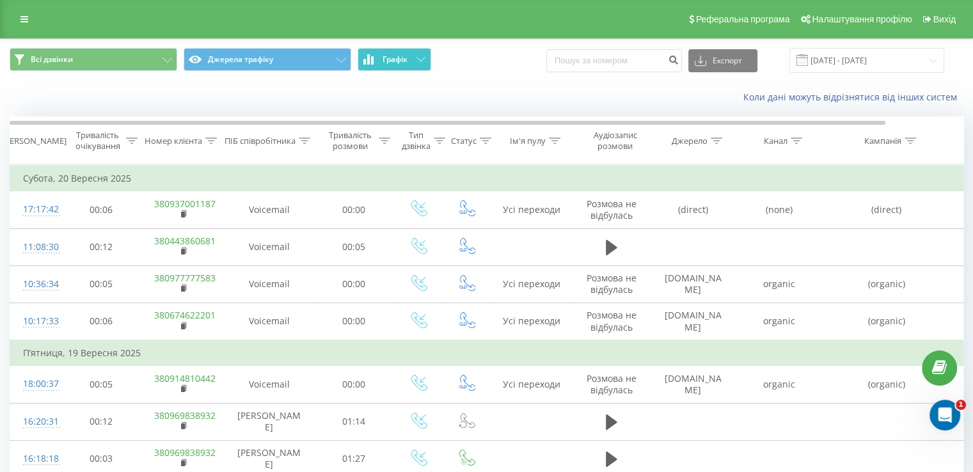
click at [392, 67] on button "Графік" at bounding box center [395, 59] width 74 height 23
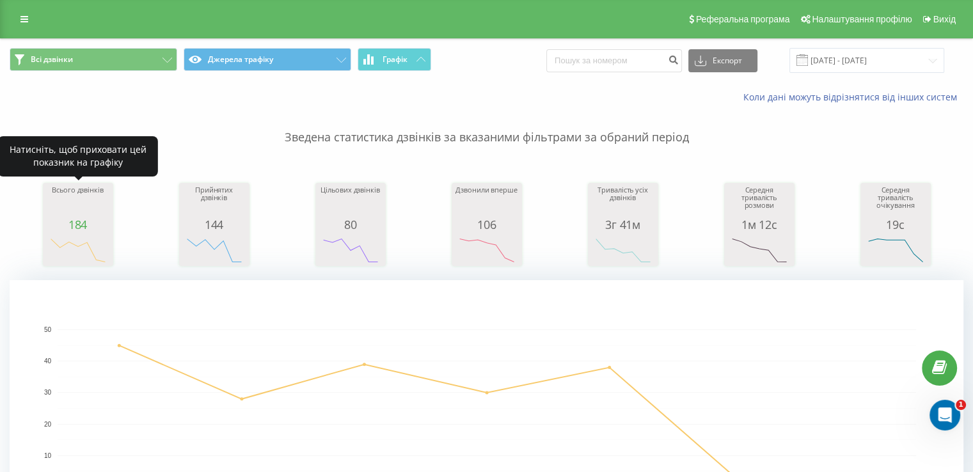
click at [100, 221] on div "184" at bounding box center [78, 224] width 64 height 13
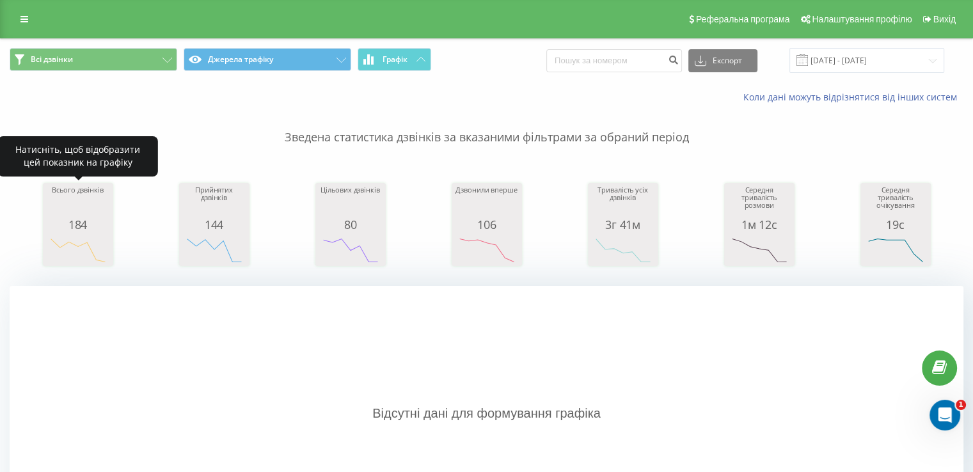
click at [81, 221] on div "184" at bounding box center [78, 224] width 64 height 13
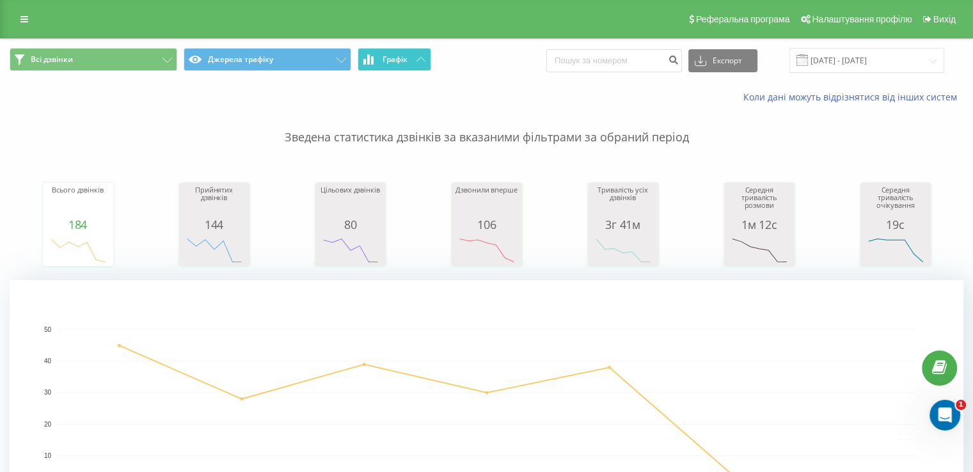
click at [427, 68] on button "Графік" at bounding box center [395, 59] width 74 height 23
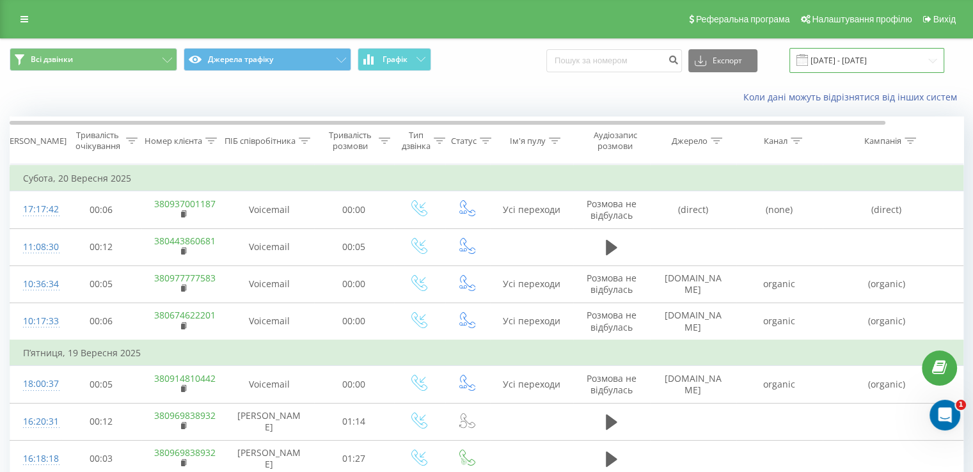
click at [842, 54] on input "[DATE] - [DATE]" at bounding box center [867, 60] width 155 height 25
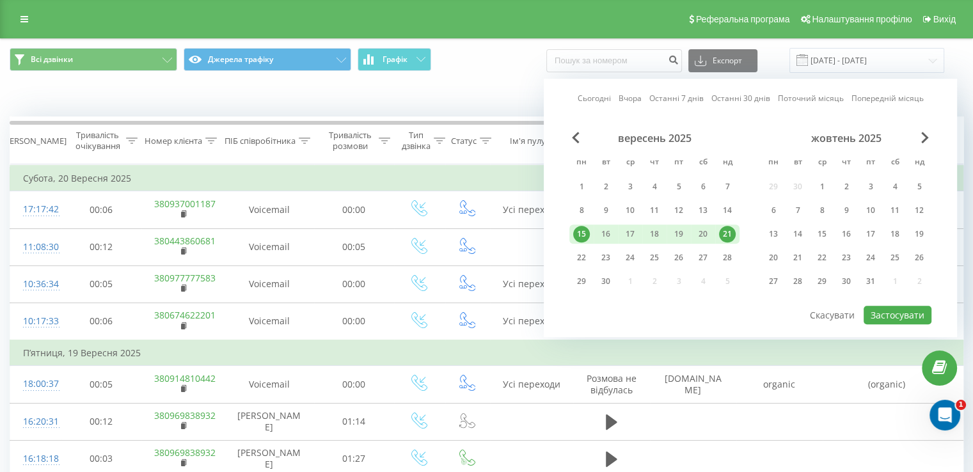
click at [492, 95] on div "Коли дані можуть відрізнятися вiд інших систем" at bounding box center [668, 97] width 607 height 13
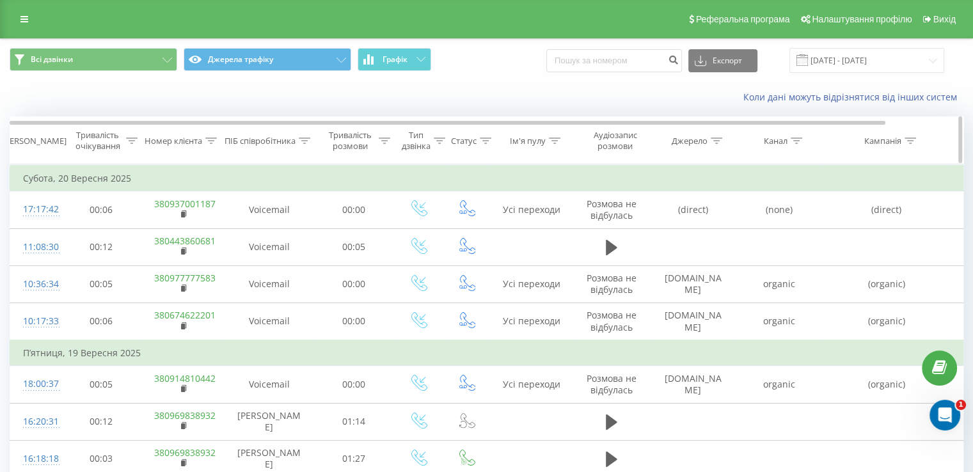
click at [801, 141] on icon at bounding box center [797, 141] width 12 height 6
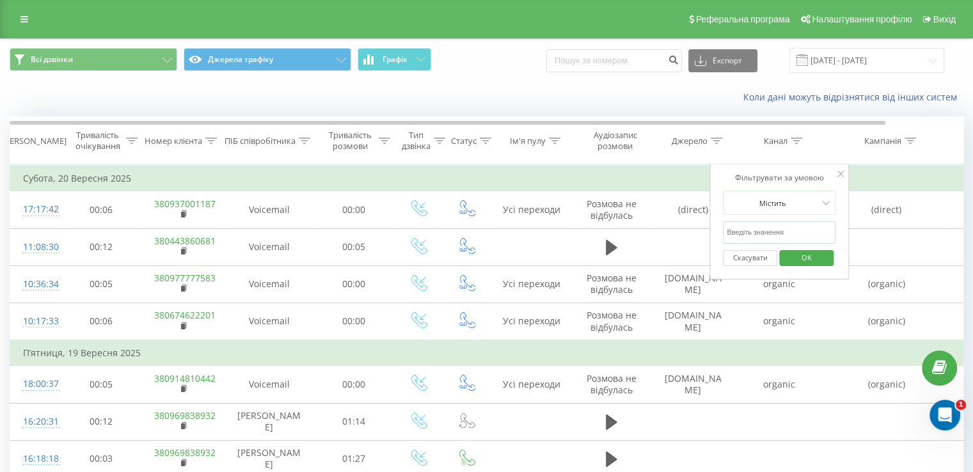
click at [776, 226] on input "text" at bounding box center [779, 232] width 113 height 22
type input "cpc"
click at [807, 255] on span "OK" at bounding box center [807, 258] width 36 height 20
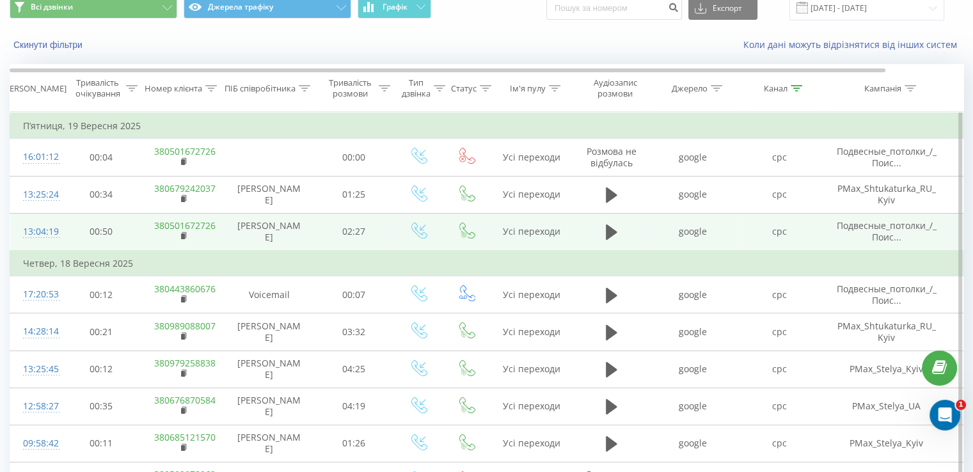
scroll to position [128, 0]
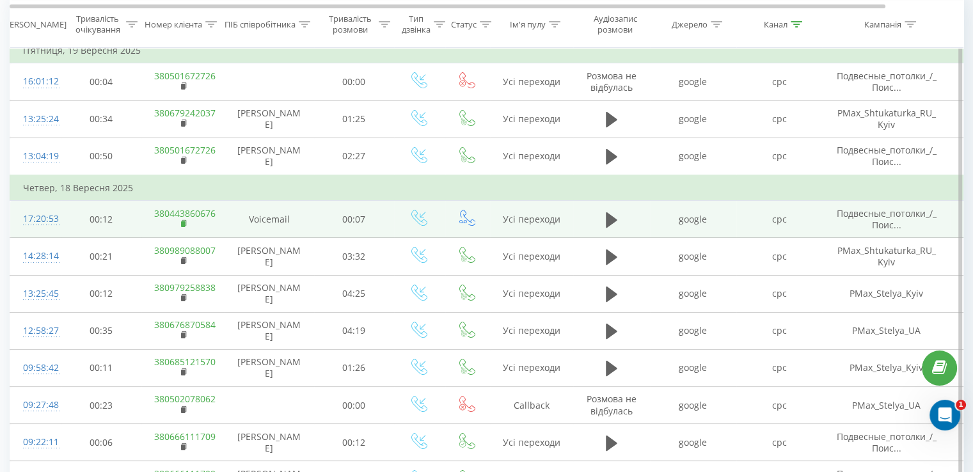
click at [186, 225] on icon at bounding box center [184, 224] width 7 height 9
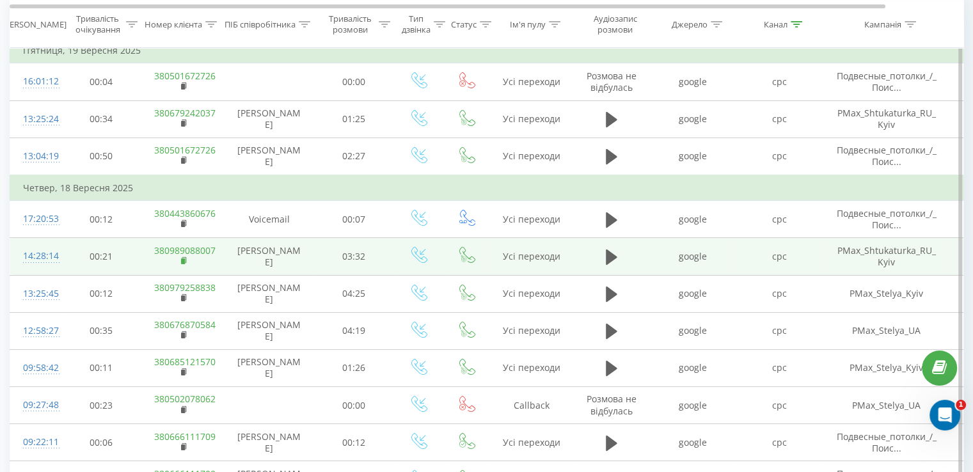
click at [186, 259] on icon at bounding box center [184, 260] width 4 height 6
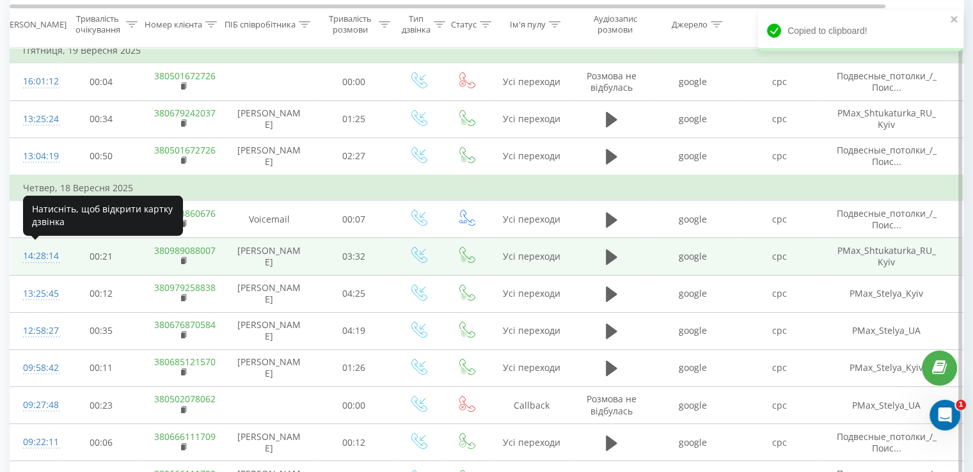
click at [48, 262] on div at bounding box center [36, 262] width 26 height 1
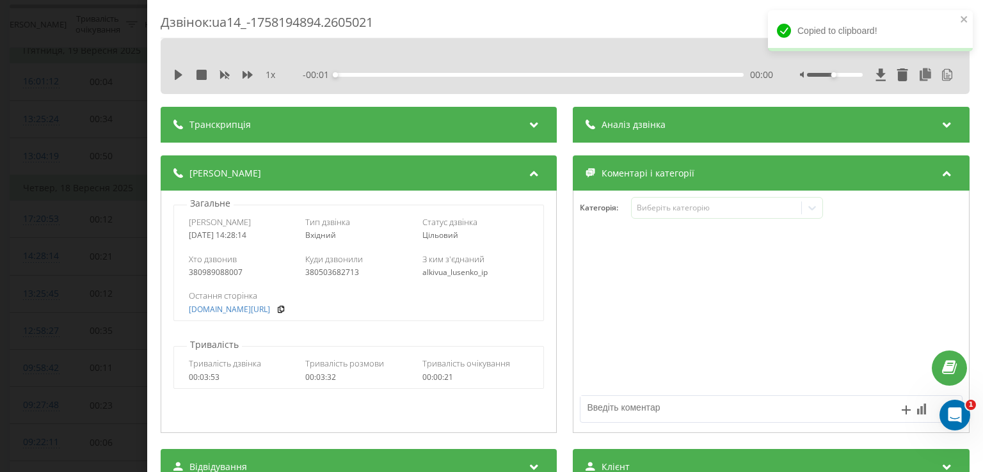
click at [652, 118] on span "Аналіз дзвінка" at bounding box center [634, 124] width 64 height 13
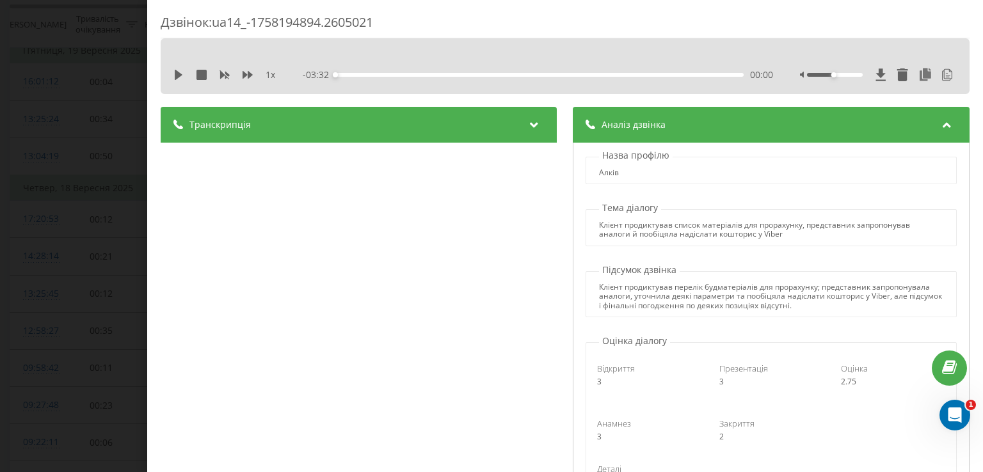
click at [61, 149] on div "Дзвінок : ua14_-1758194894.2605021 1 x - 03:32 00:00 00:00 Транскрипція 00:00 Д…" at bounding box center [491, 236] width 983 height 472
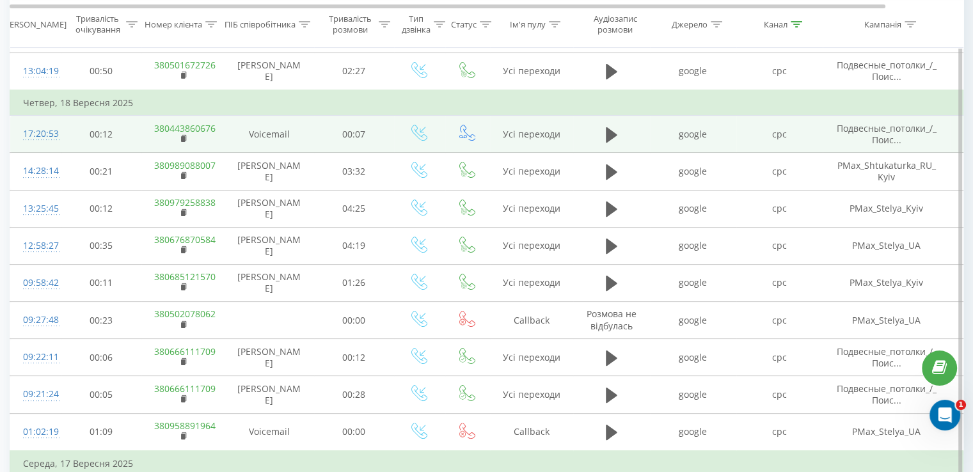
scroll to position [192, 0]
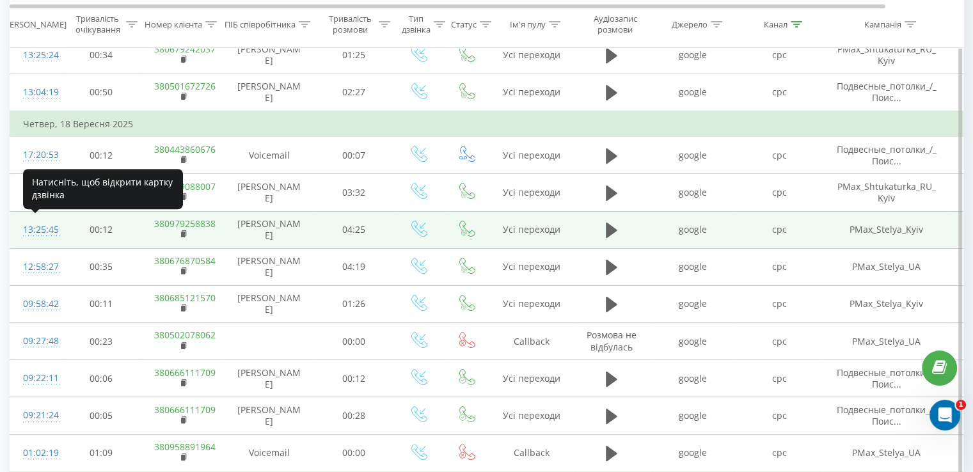
click at [36, 226] on div "13:25:45" at bounding box center [36, 230] width 26 height 25
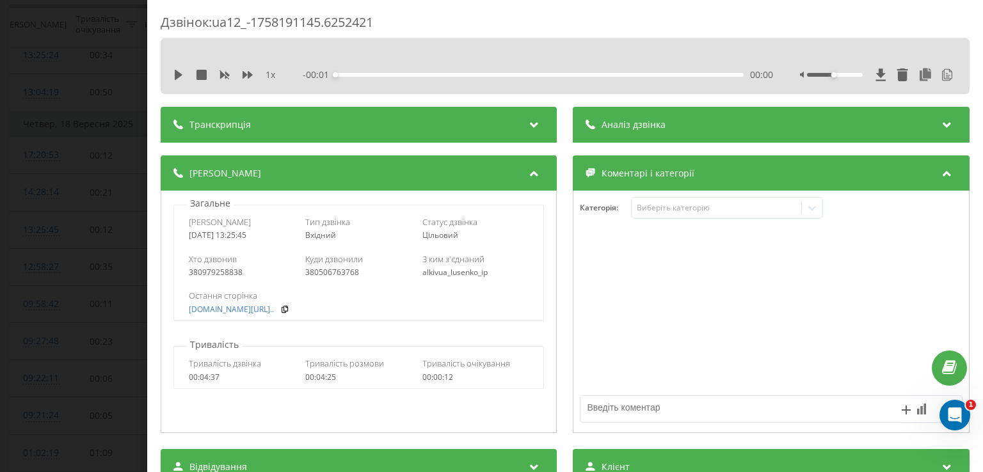
click at [663, 122] on div "Аналіз дзвінка" at bounding box center [771, 125] width 396 height 36
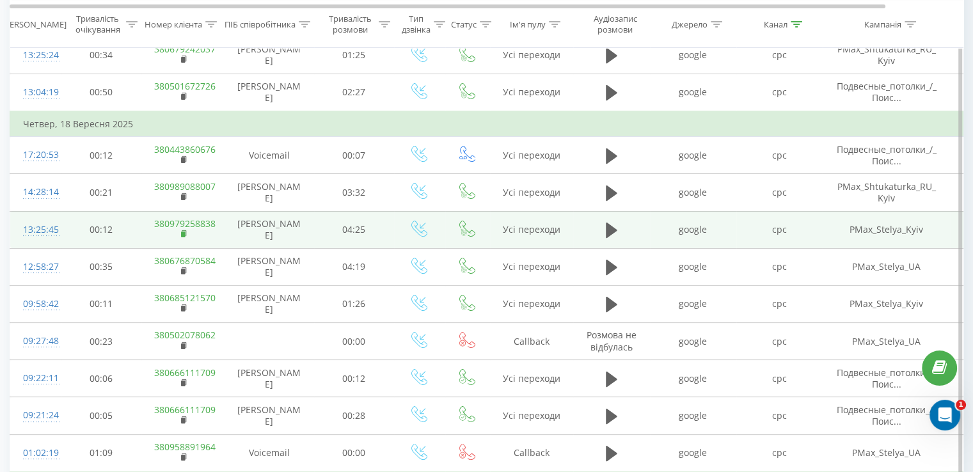
click at [186, 236] on icon at bounding box center [184, 234] width 7 height 9
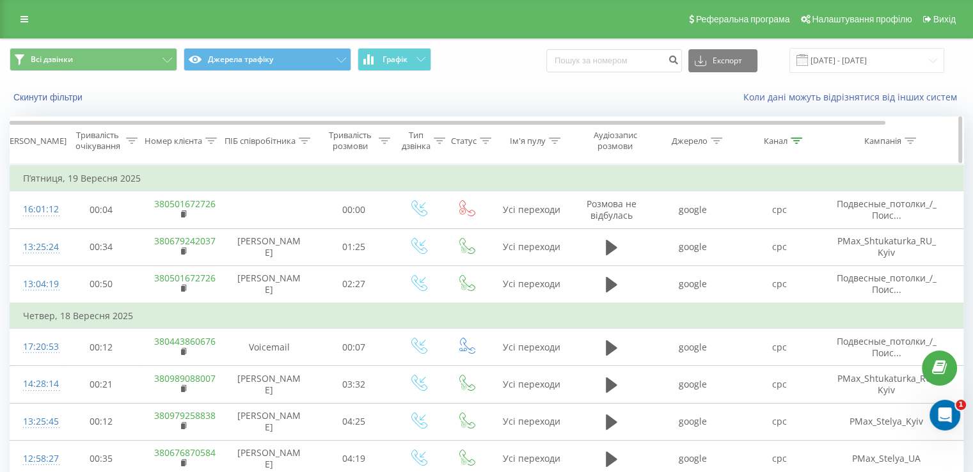
click at [488, 142] on icon at bounding box center [486, 141] width 12 height 6
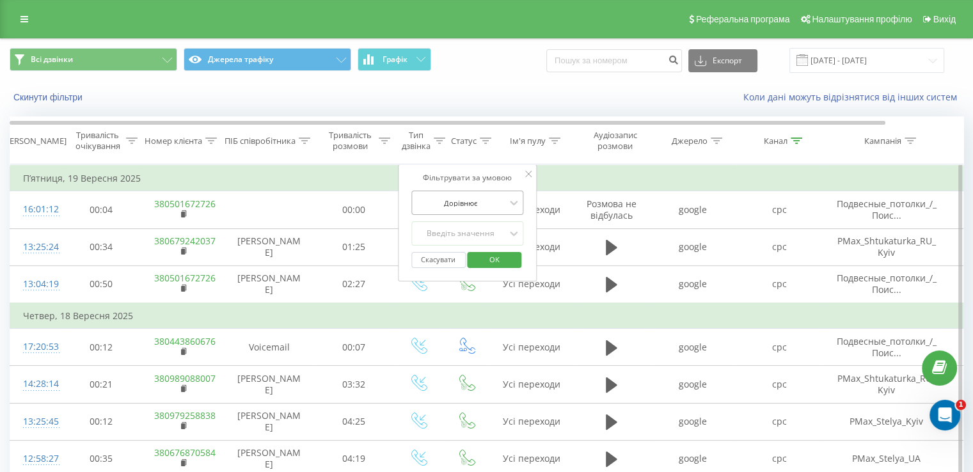
click at [502, 200] on div at bounding box center [460, 203] width 91 height 12
click at [503, 199] on div at bounding box center [460, 203] width 91 height 12
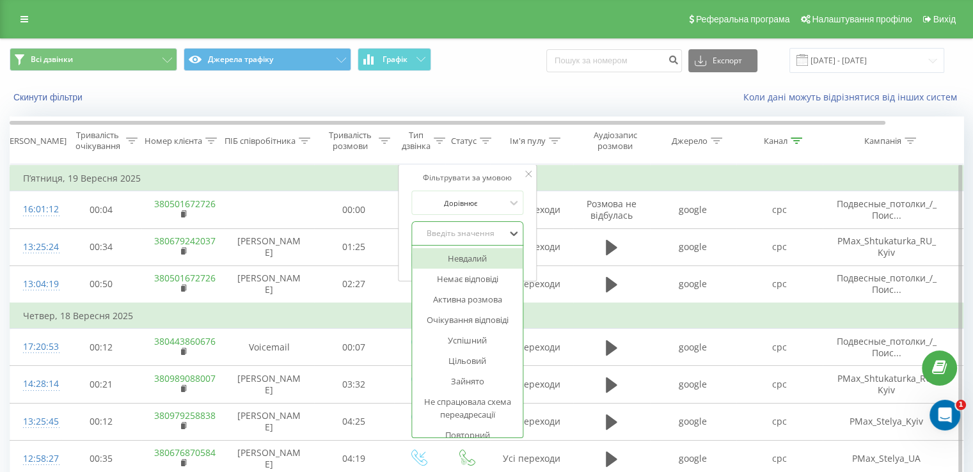
click at [504, 234] on div "Введіть значення" at bounding box center [460, 233] width 91 height 10
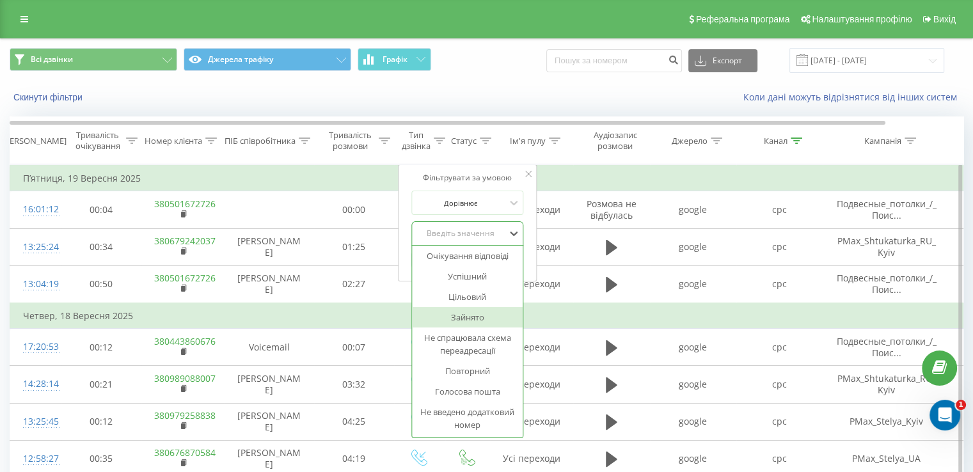
scroll to position [128, 0]
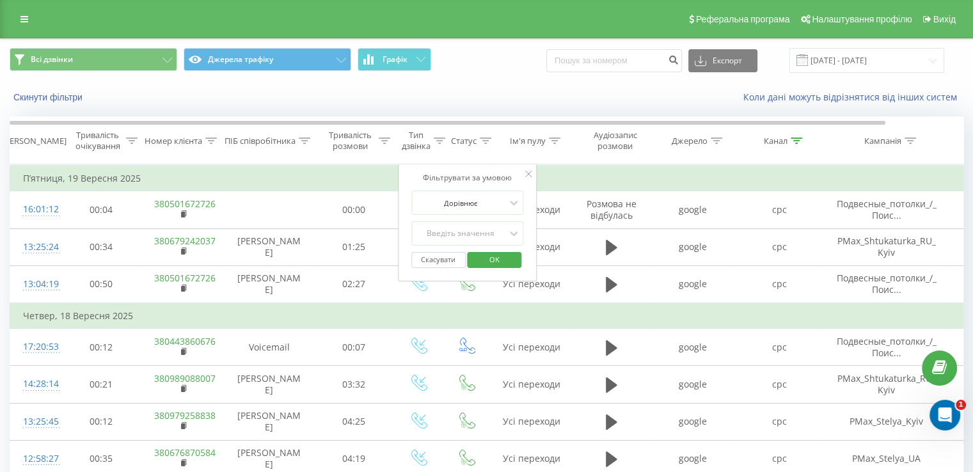
click at [525, 95] on div "Коли дані можуть відрізнятися вiд інших систем" at bounding box center [668, 97] width 607 height 13
click at [529, 170] on div at bounding box center [528, 174] width 6 height 13
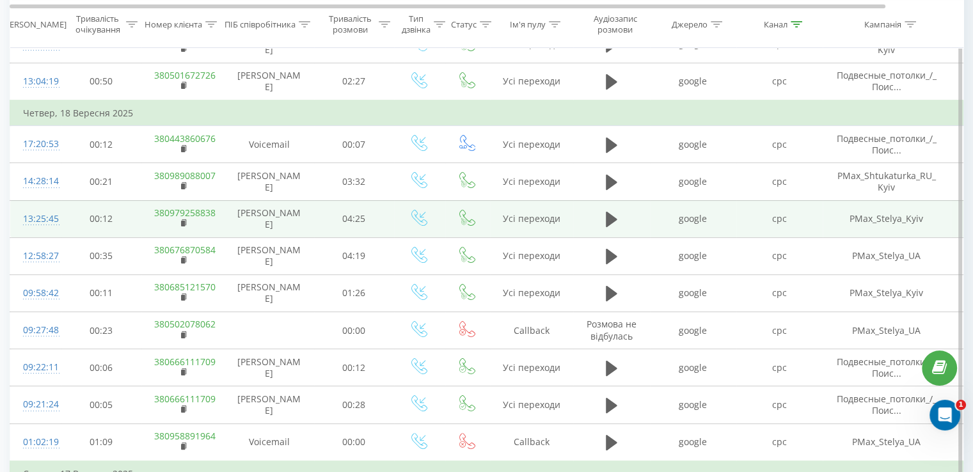
scroll to position [220, 0]
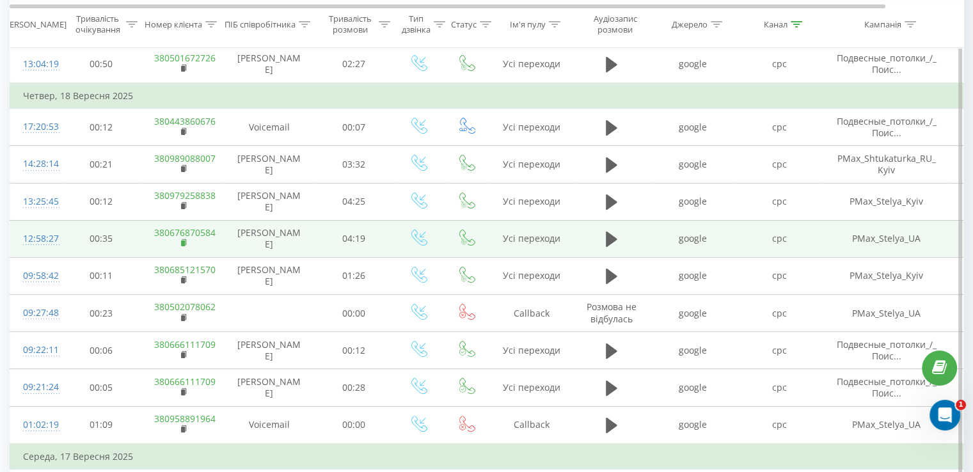
click at [181, 239] on icon at bounding box center [184, 243] width 7 height 9
click at [49, 238] on div "12:58:27" at bounding box center [36, 239] width 26 height 25
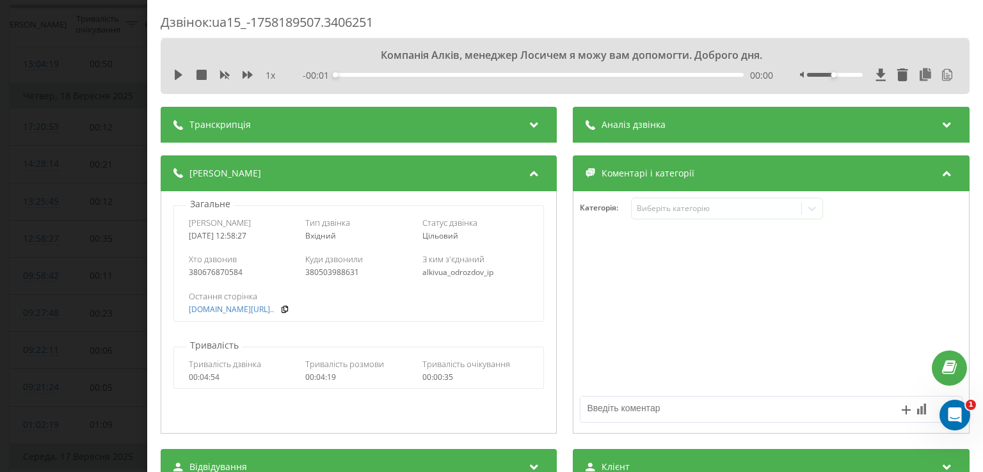
click at [632, 131] on span "Аналіз дзвінка" at bounding box center [634, 124] width 64 height 13
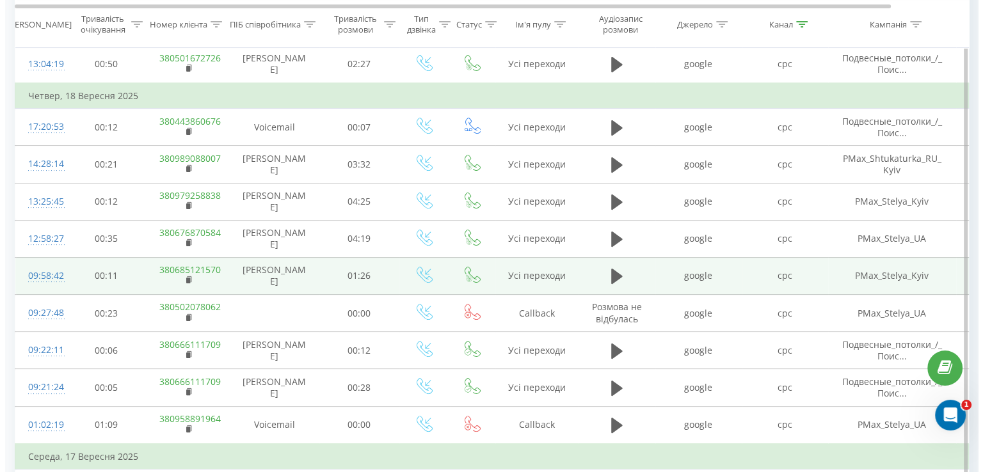
scroll to position [284, 0]
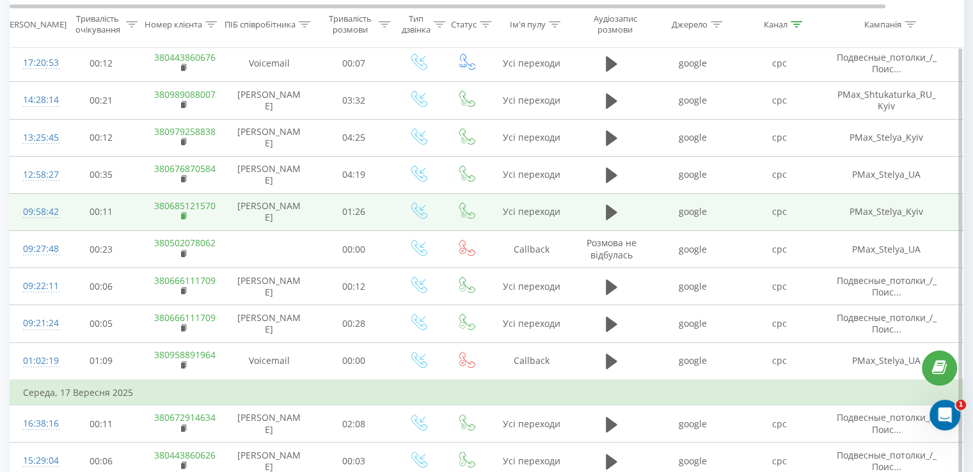
click at [182, 212] on icon at bounding box center [184, 216] width 7 height 9
click at [47, 212] on div "09:58:42" at bounding box center [36, 212] width 26 height 25
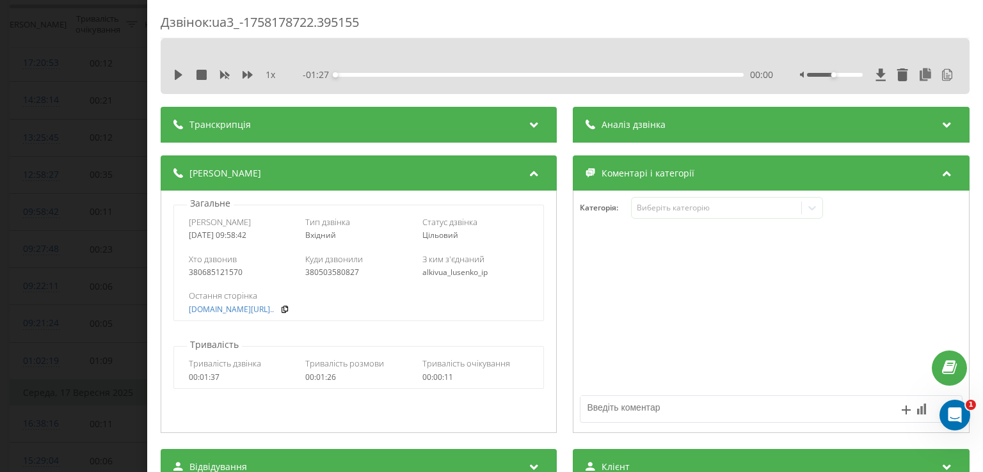
click at [655, 127] on span "Аналіз дзвінка" at bounding box center [634, 124] width 64 height 13
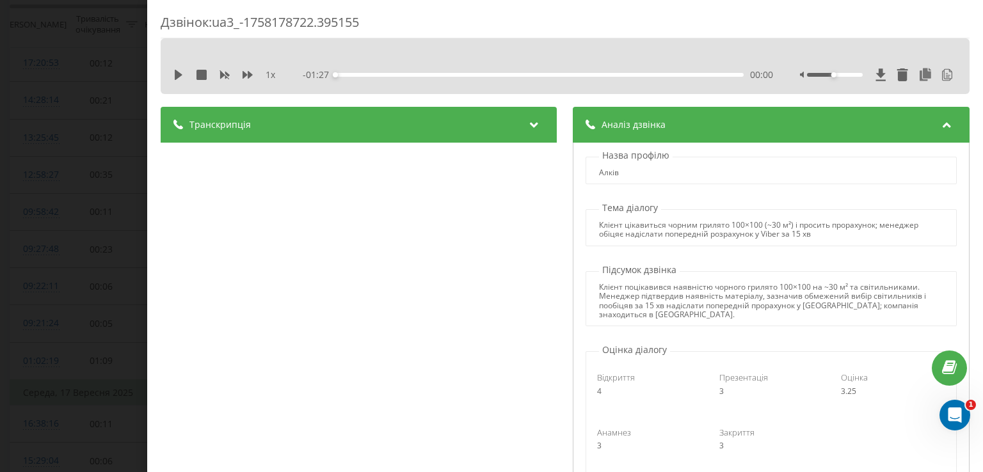
scroll to position [64, 0]
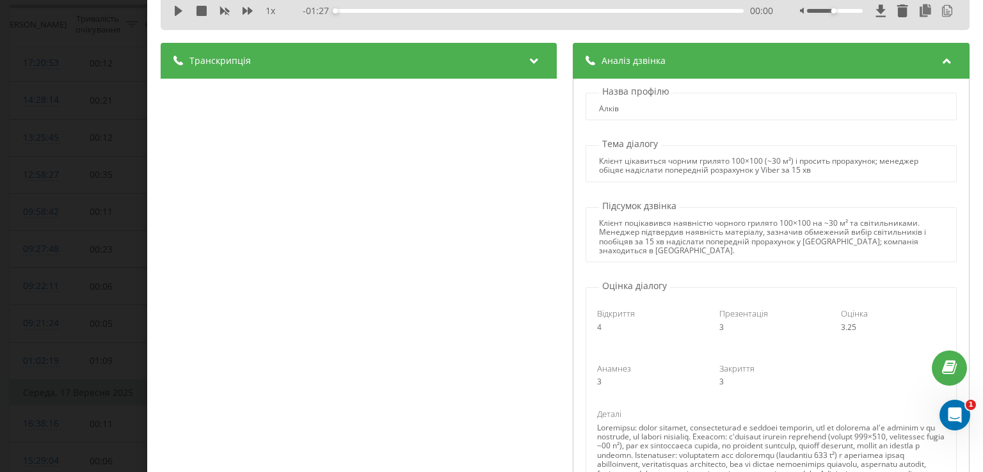
click at [78, 182] on div "Дзвінок : ua3_-1758178722.395155 1 x - 01:27 00:00 00:00 Транскрипція 00:00 Доб…" at bounding box center [491, 236] width 983 height 472
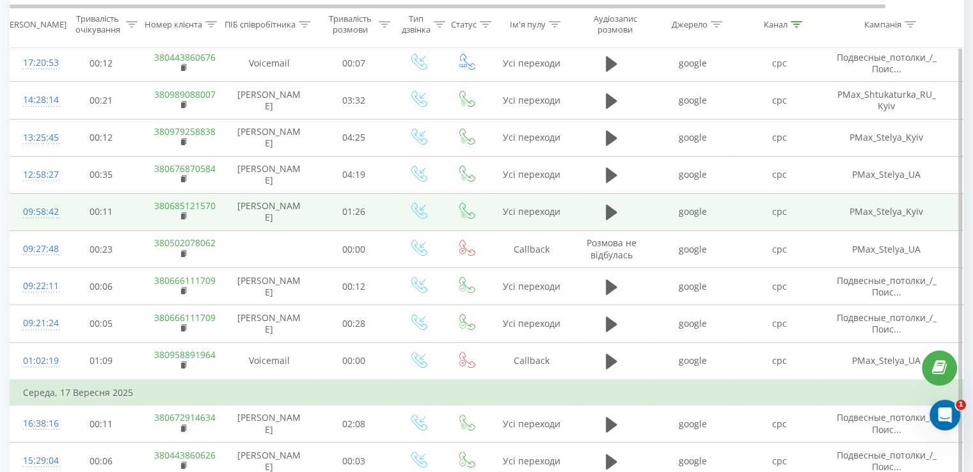
click at [49, 205] on div "09:58:42" at bounding box center [36, 212] width 26 height 25
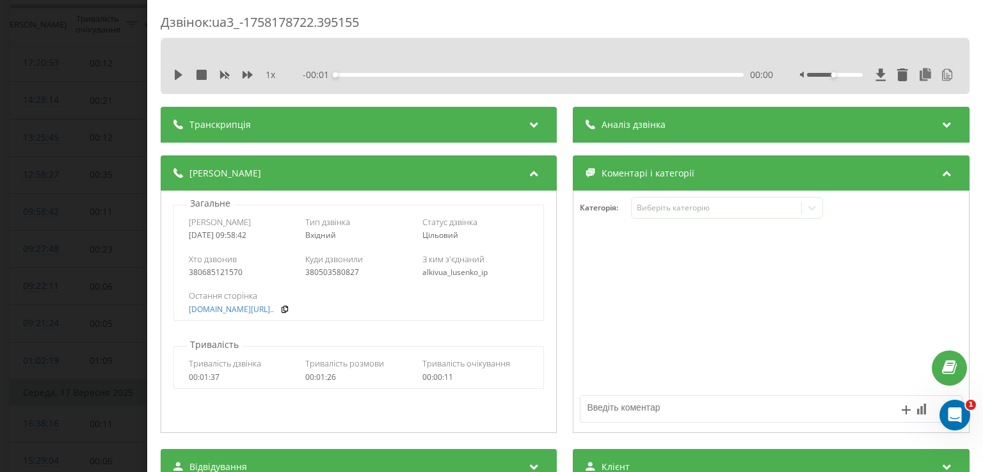
click at [660, 113] on div "Аналіз дзвінка" at bounding box center [771, 125] width 396 height 36
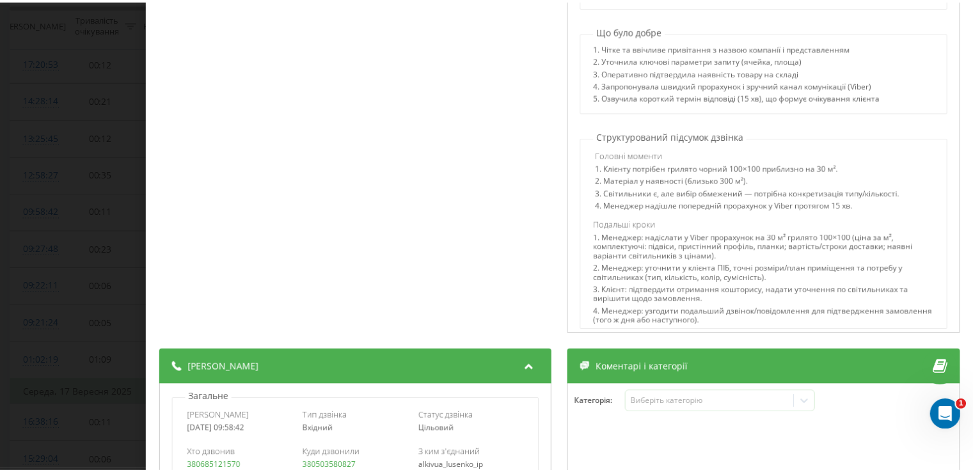
scroll to position [384, 0]
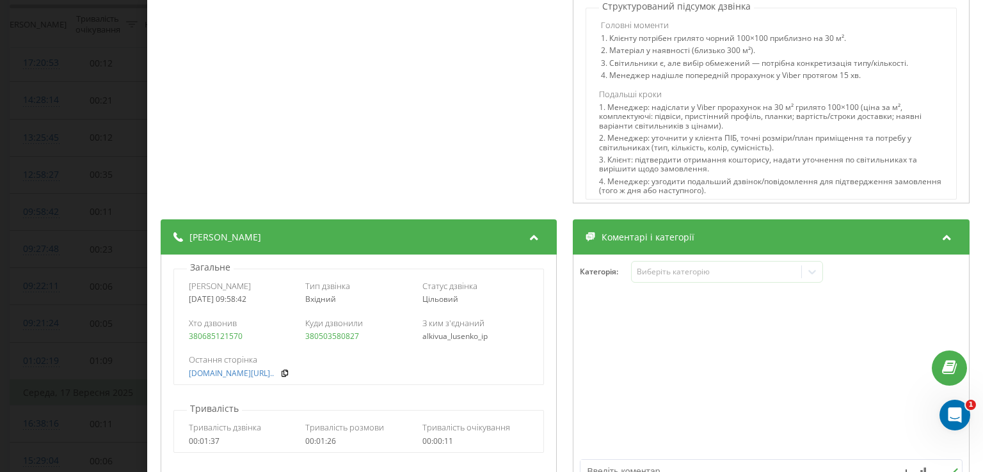
click at [65, 154] on div "Дзвінок : ua3_-1758178722.395155 1 x - 01:27 00:00 00:00 Транскрипція 00:00 Доб…" at bounding box center [491, 236] width 983 height 472
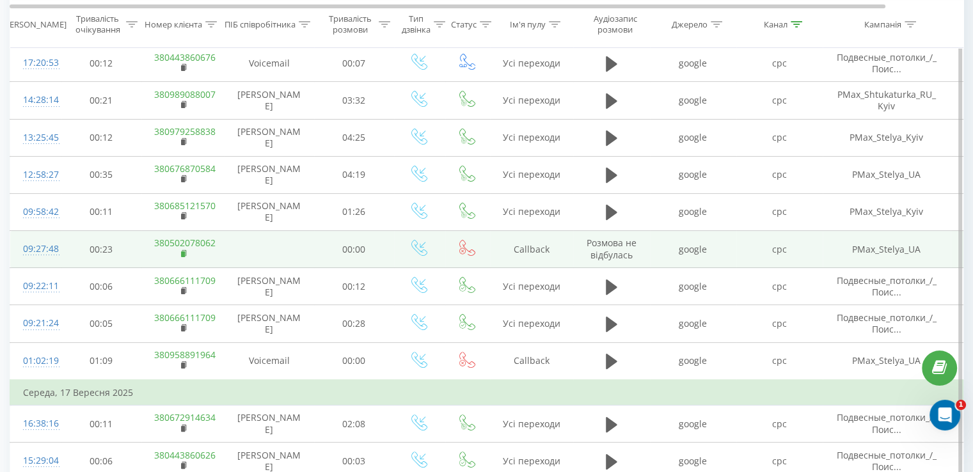
click at [181, 250] on icon at bounding box center [184, 254] width 7 height 9
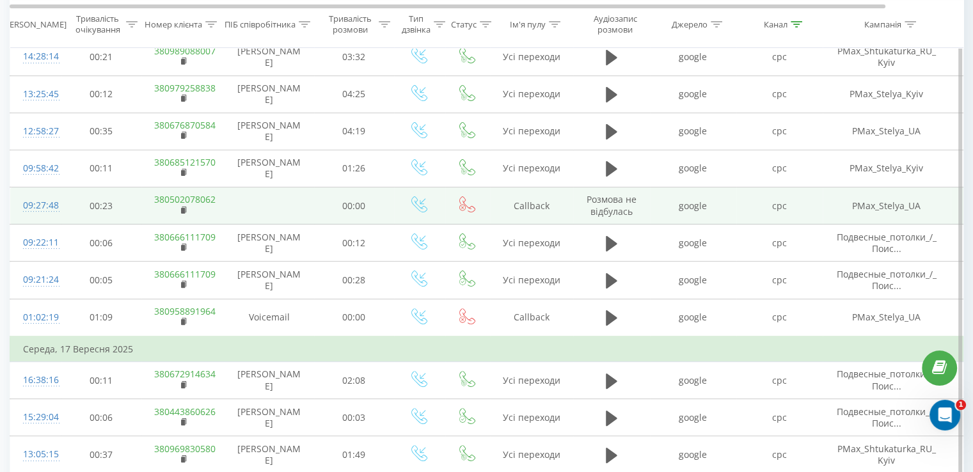
scroll to position [348, 0]
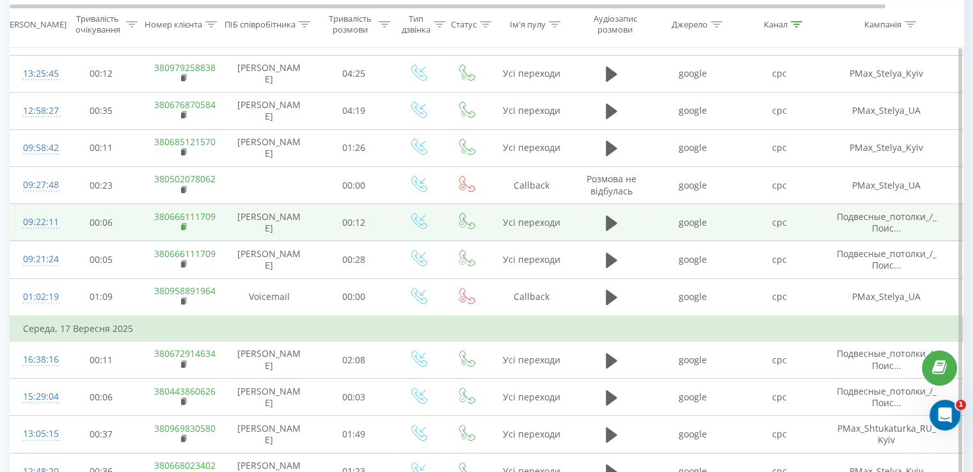
click at [182, 225] on rect at bounding box center [183, 228] width 4 height 6
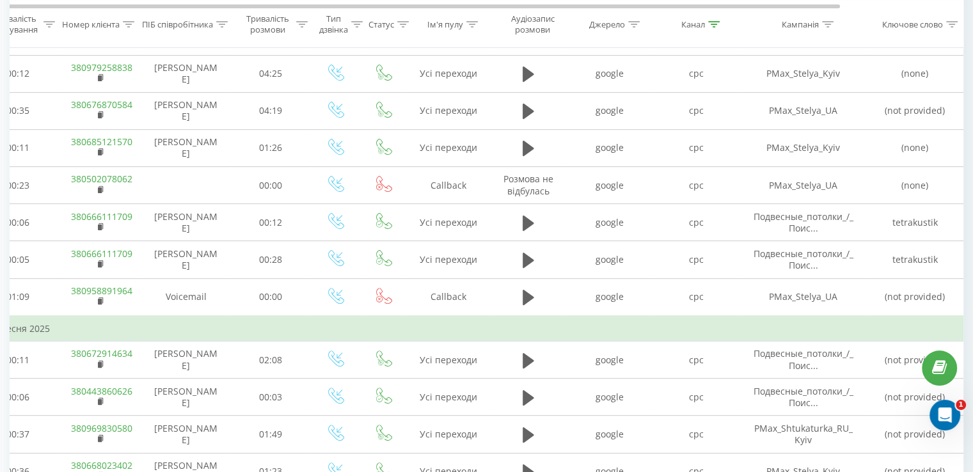
scroll to position [0, 0]
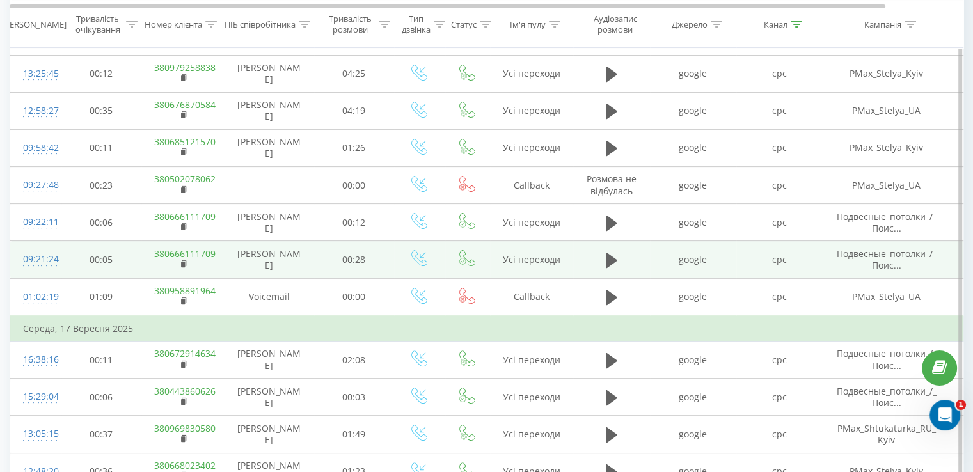
click at [180, 261] on td "380666111709" at bounding box center [182, 259] width 83 height 37
click at [186, 262] on icon at bounding box center [184, 263] width 4 height 6
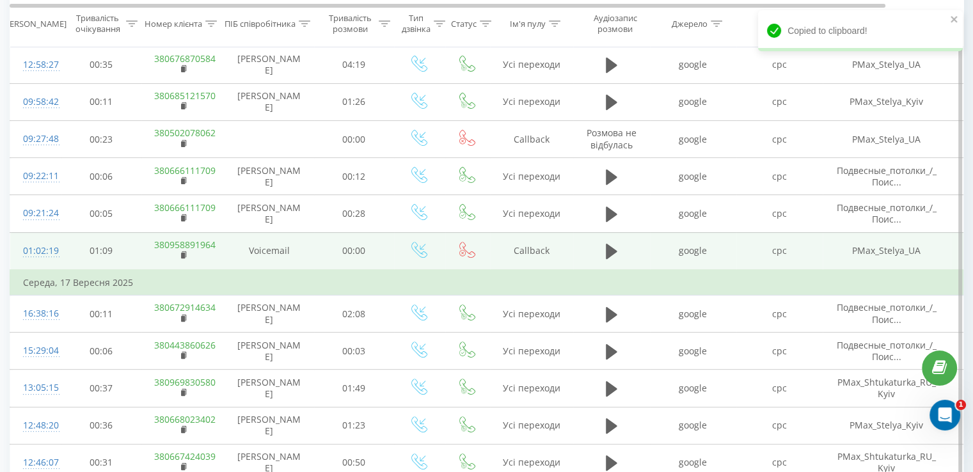
scroll to position [412, 0]
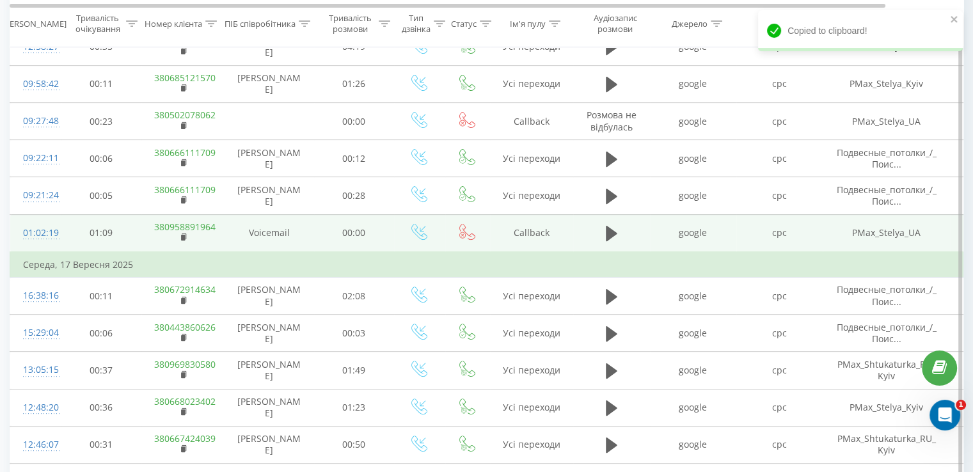
click at [189, 234] on td "380958891964" at bounding box center [182, 233] width 83 height 38
click at [184, 236] on rect at bounding box center [183, 238] width 4 height 6
click at [187, 234] on icon at bounding box center [184, 237] width 7 height 9
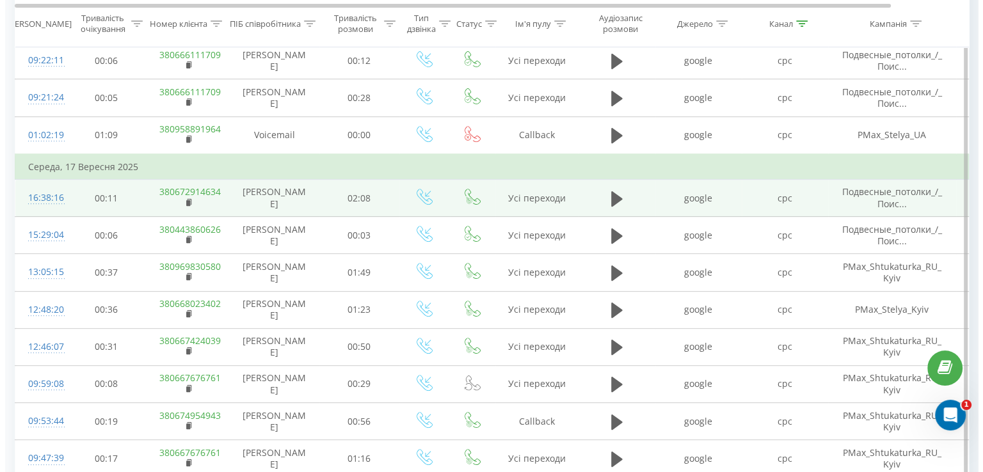
scroll to position [540, 0]
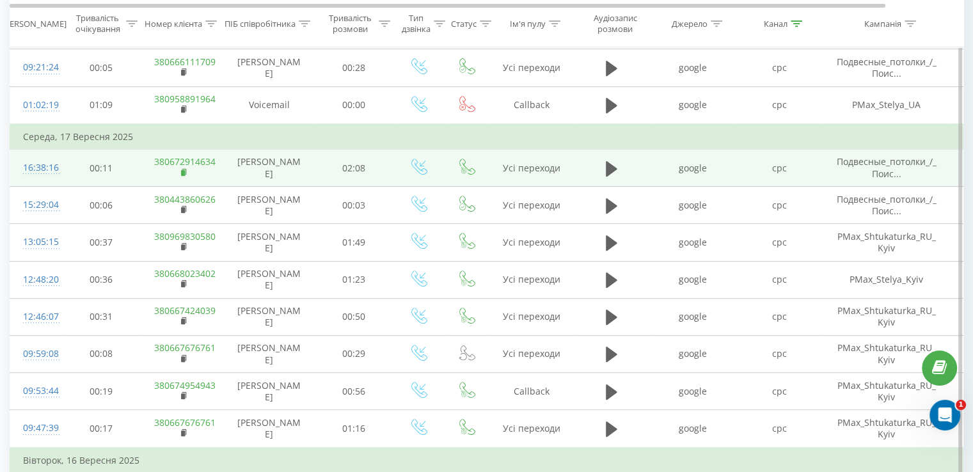
click at [187, 170] on icon at bounding box center [184, 172] width 7 height 9
click at [43, 163] on div "16:38:16" at bounding box center [36, 168] width 26 height 25
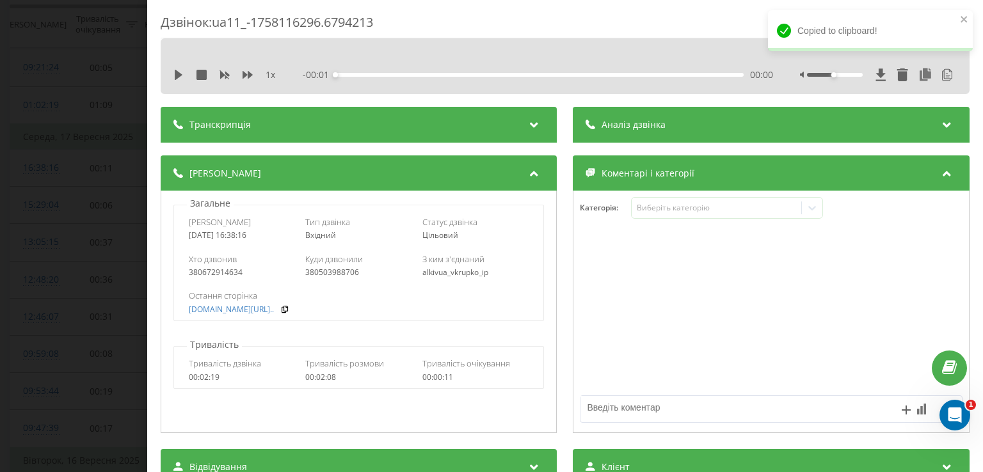
click at [668, 119] on div "Аналіз дзвінка" at bounding box center [771, 125] width 396 height 36
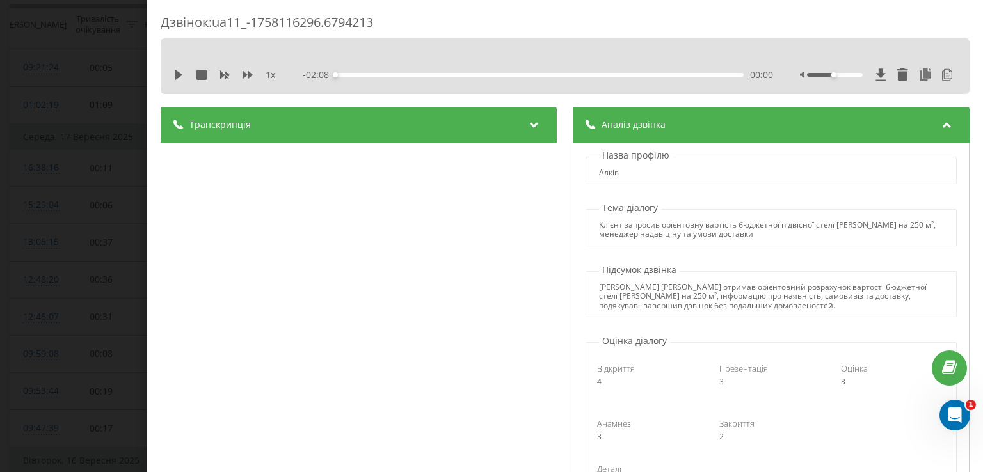
click at [60, 116] on div "Дзвінок : ua11_-1758116296.6794213 1 x - 02:08 00:00 00:00 Транскрипція 00:00 Д…" at bounding box center [491, 236] width 983 height 472
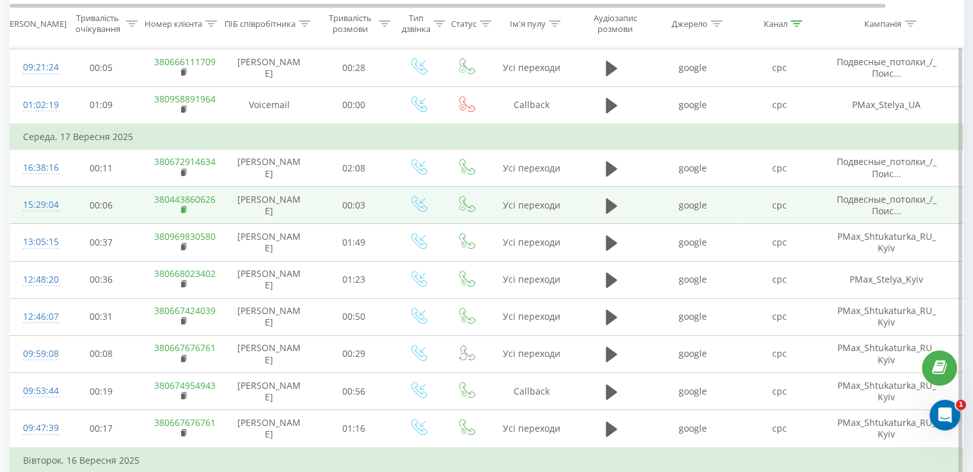
click at [186, 207] on icon at bounding box center [184, 209] width 4 height 6
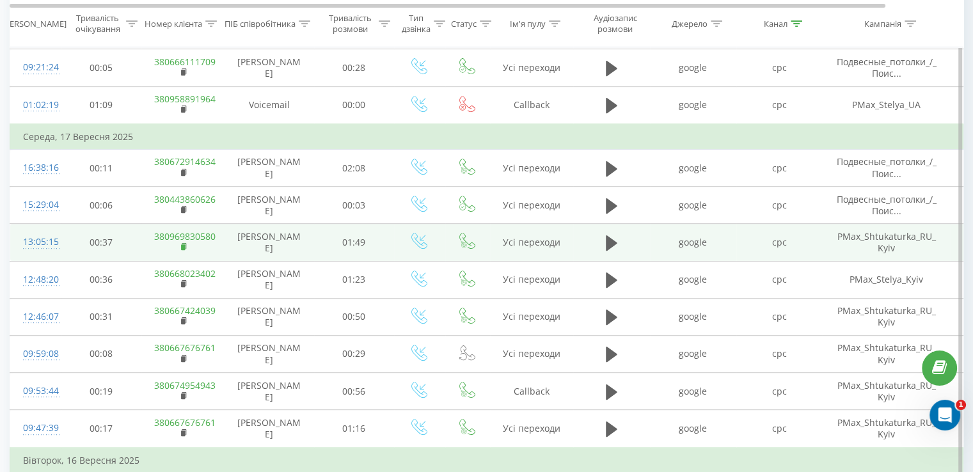
click at [182, 244] on rect at bounding box center [183, 247] width 4 height 6
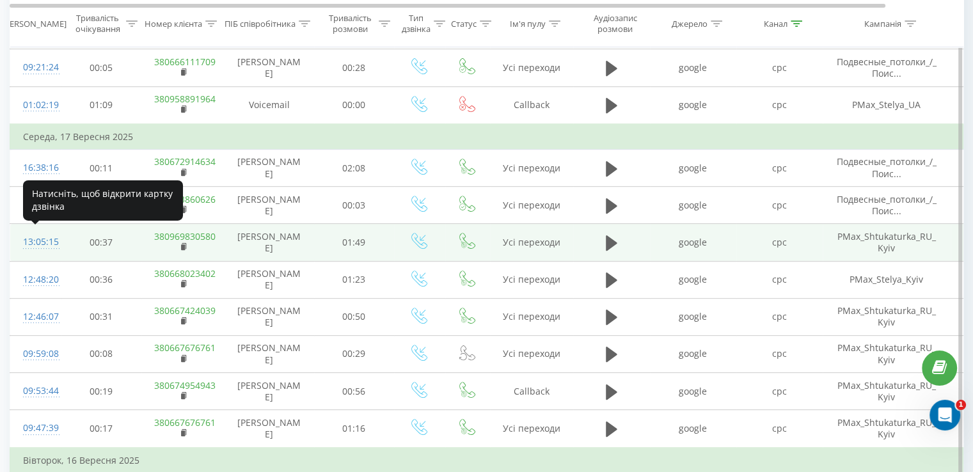
click at [45, 239] on div "13:05:15" at bounding box center [36, 242] width 26 height 25
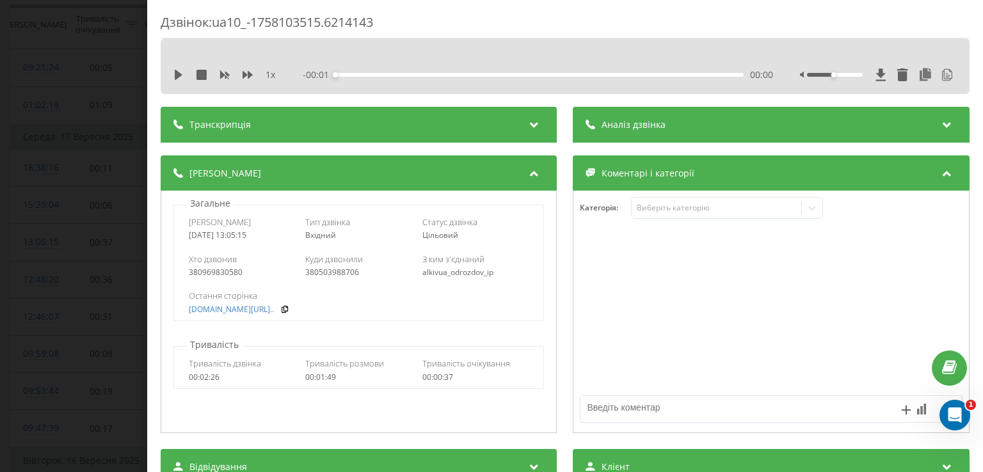
click at [659, 120] on span "Аналіз дзвінка" at bounding box center [634, 124] width 64 height 13
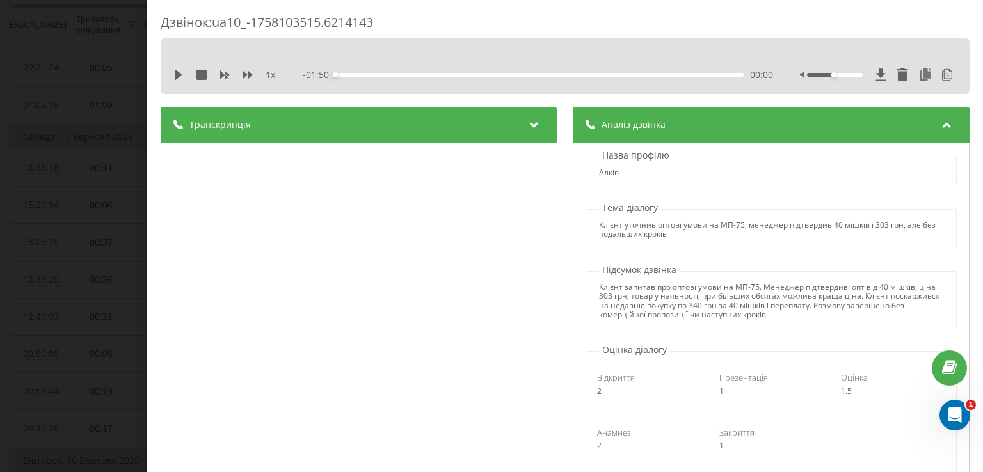
click at [48, 174] on div "Дзвінок : ua10_-1758103515.6214143 1 x - 01:50 00:00 00:00 Транскрипція 00:00 Д…" at bounding box center [491, 236] width 983 height 472
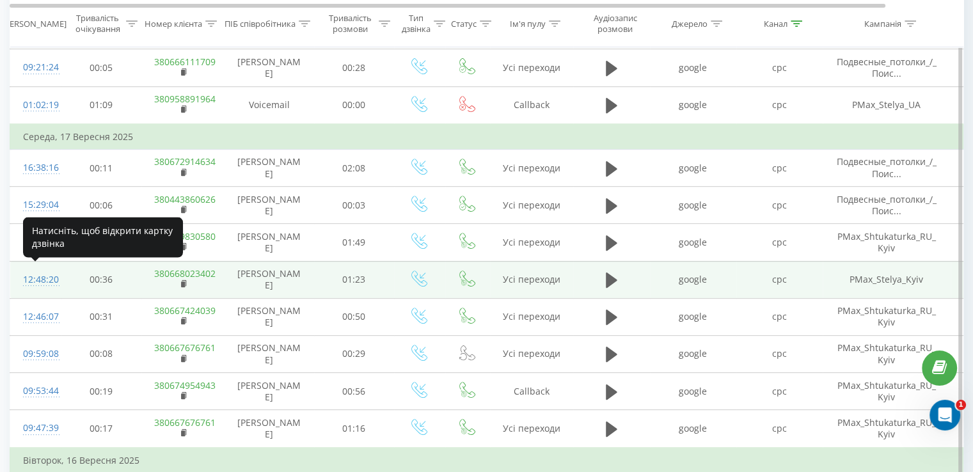
click at [43, 273] on div "12:48:20" at bounding box center [36, 280] width 26 height 25
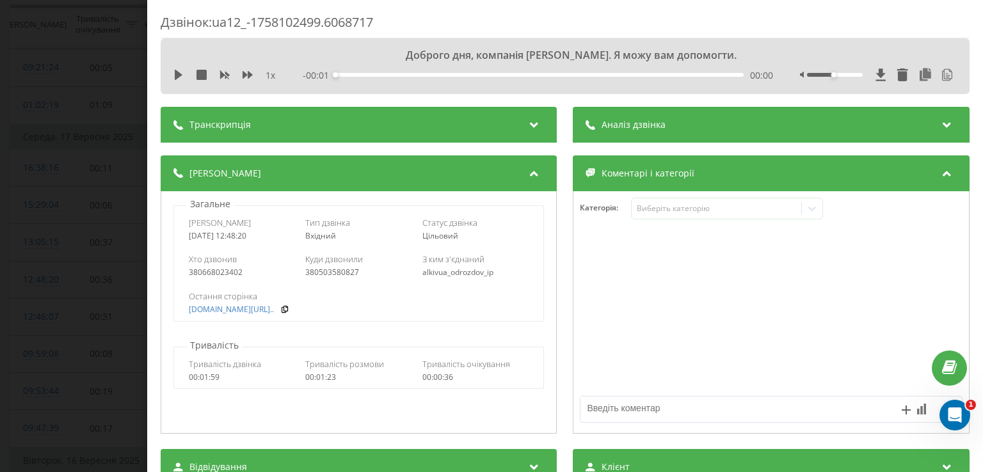
click at [681, 120] on div "Аналіз дзвінка" at bounding box center [771, 125] width 396 height 36
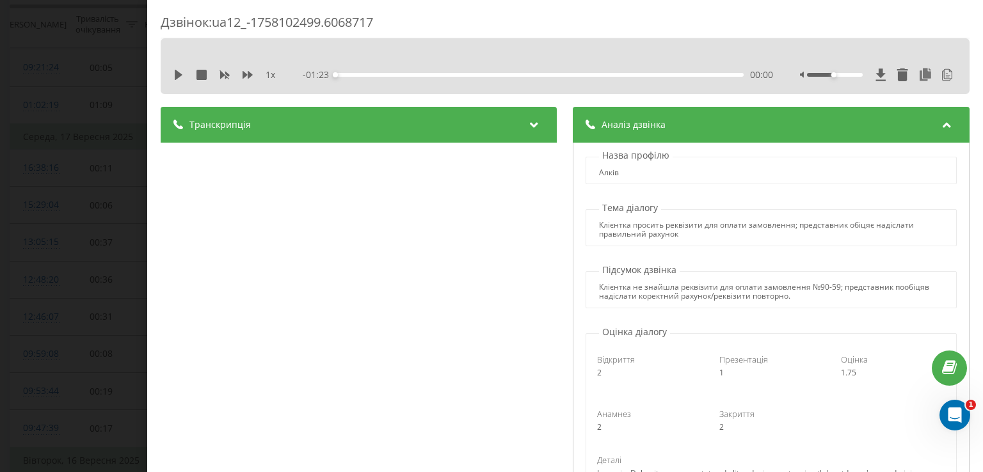
click at [141, 209] on div "Дзвінок : ua12_-1758102499.6068717 1 x - 01:23 00:00 00:00 Транскрипція 00:00 Д…" at bounding box center [491, 236] width 983 height 472
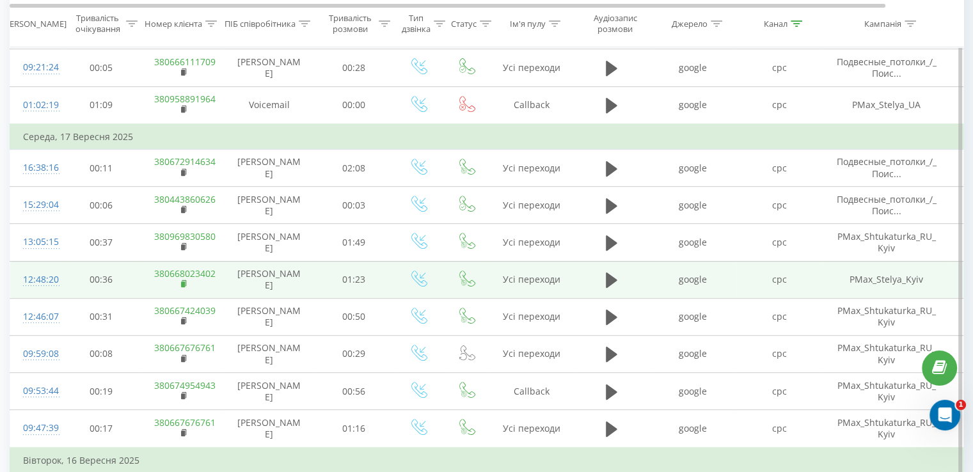
click at [182, 282] on rect at bounding box center [183, 285] width 4 height 6
